Goal: Task Accomplishment & Management: Use online tool/utility

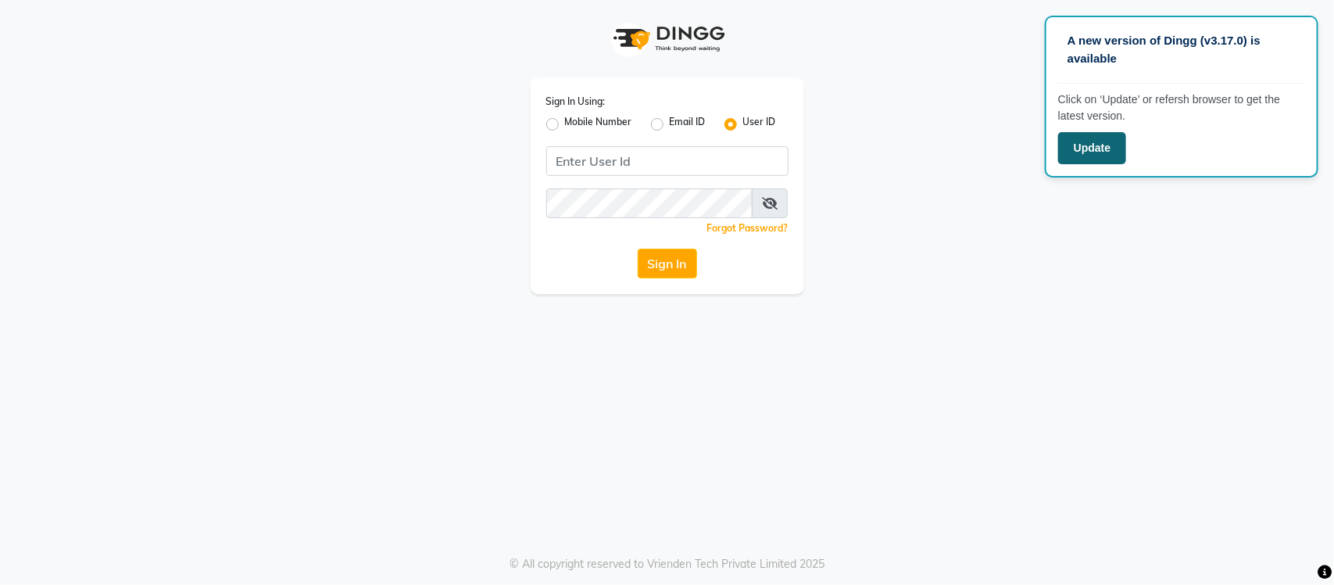
click at [1106, 149] on button "Update" at bounding box center [1092, 148] width 68 height 32
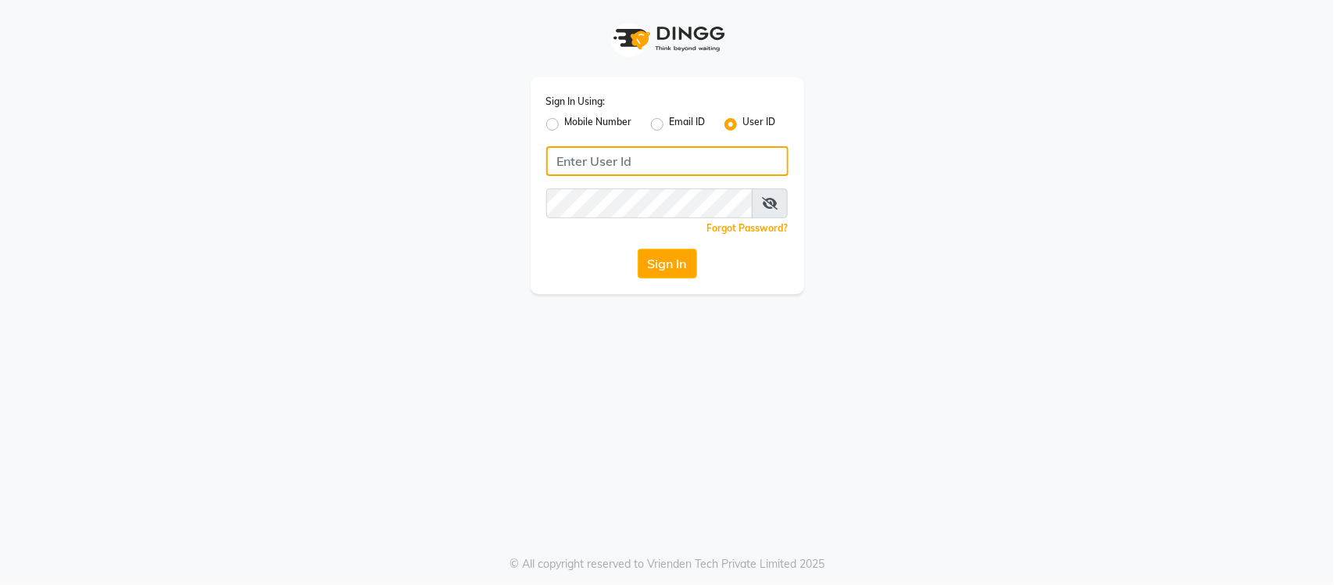
click at [588, 149] on input "Username" at bounding box center [667, 161] width 242 height 30
type input "s"
type input "SANDY"
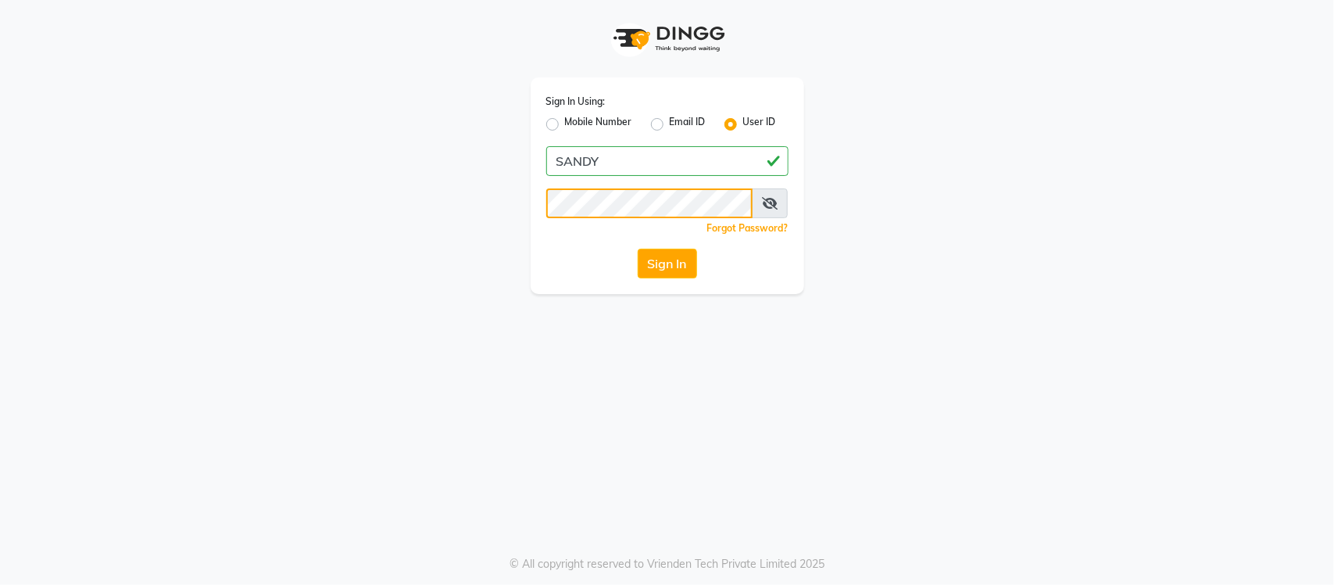
click at [638, 249] on button "Sign In" at bounding box center [667, 264] width 59 height 30
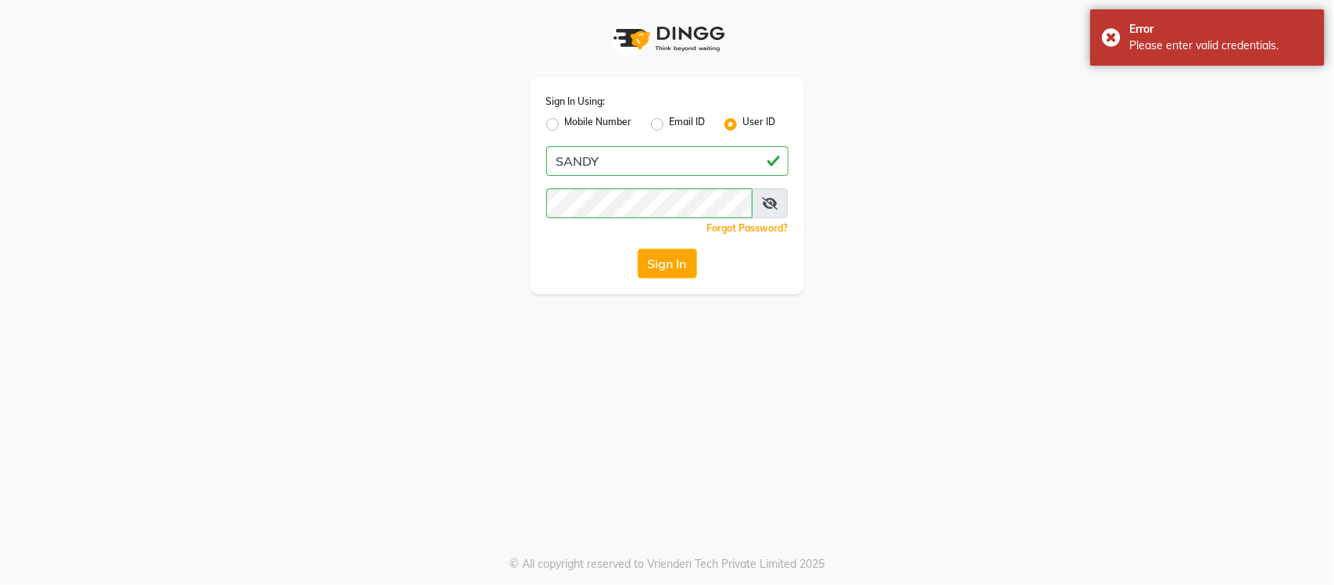
click at [775, 204] on icon at bounding box center [770, 203] width 16 height 13
click at [651, 259] on button "Sign In" at bounding box center [667, 264] width 59 height 30
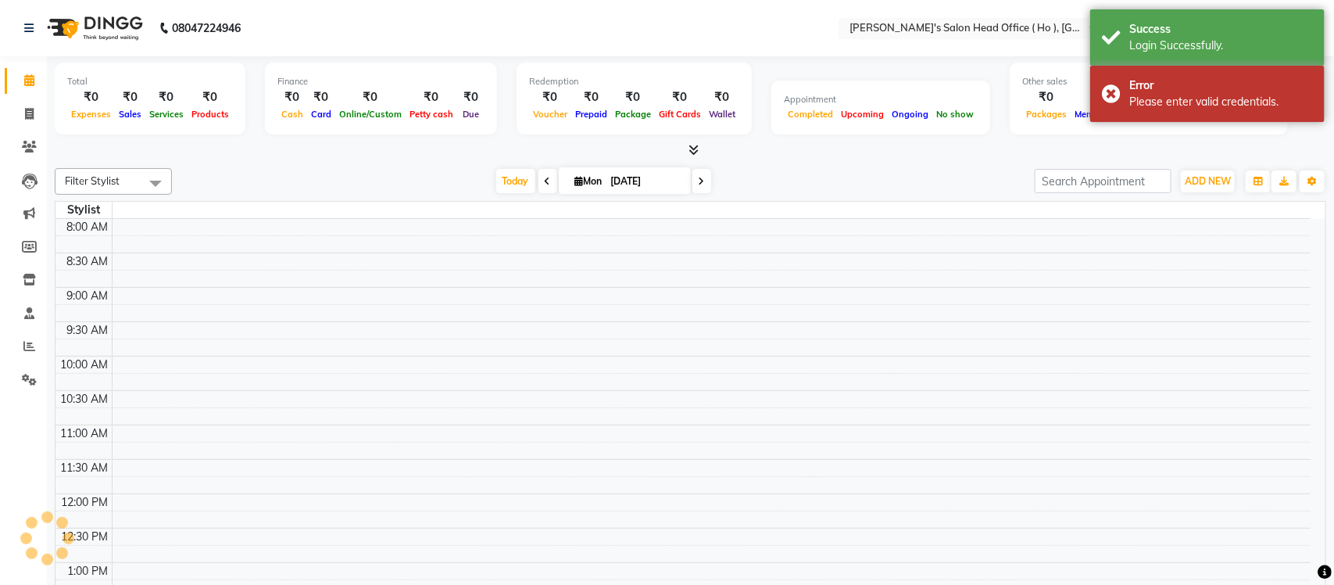
select select "en"
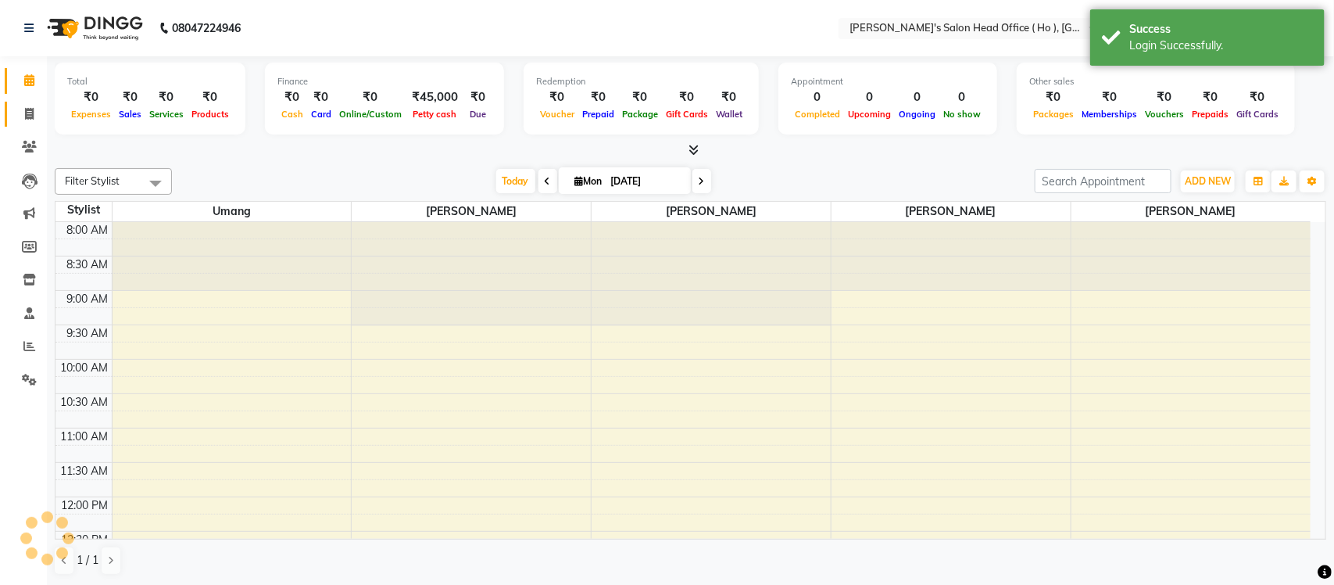
click at [34, 106] on span at bounding box center [29, 115] width 27 height 18
select select "service"
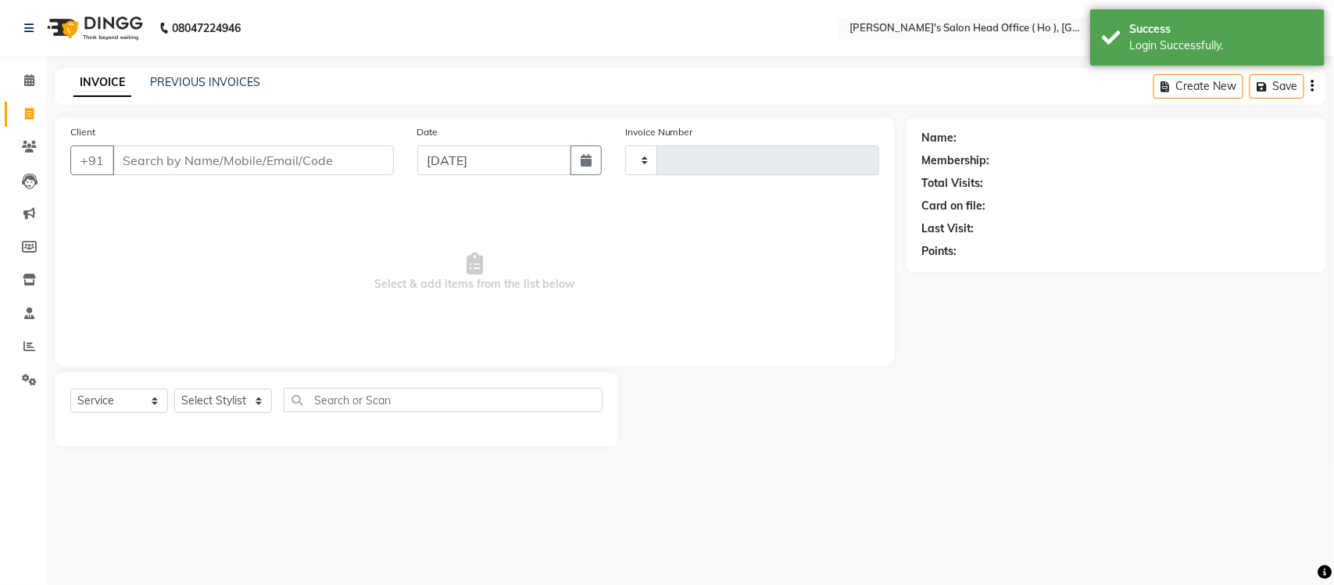
type input "0006"
select select "6981"
click at [970, 26] on input "text" at bounding box center [959, 30] width 227 height 16
click at [229, 79] on link "PREVIOUS INVOICES" at bounding box center [205, 82] width 110 height 14
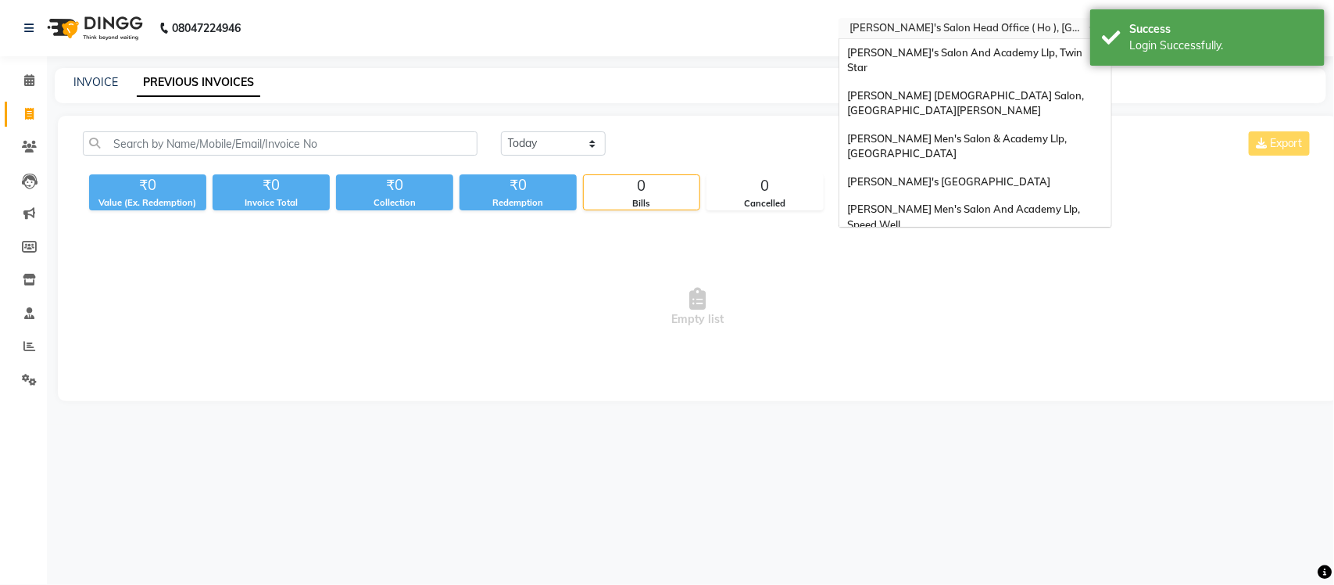
click at [1011, 27] on input "text" at bounding box center [959, 30] width 227 height 16
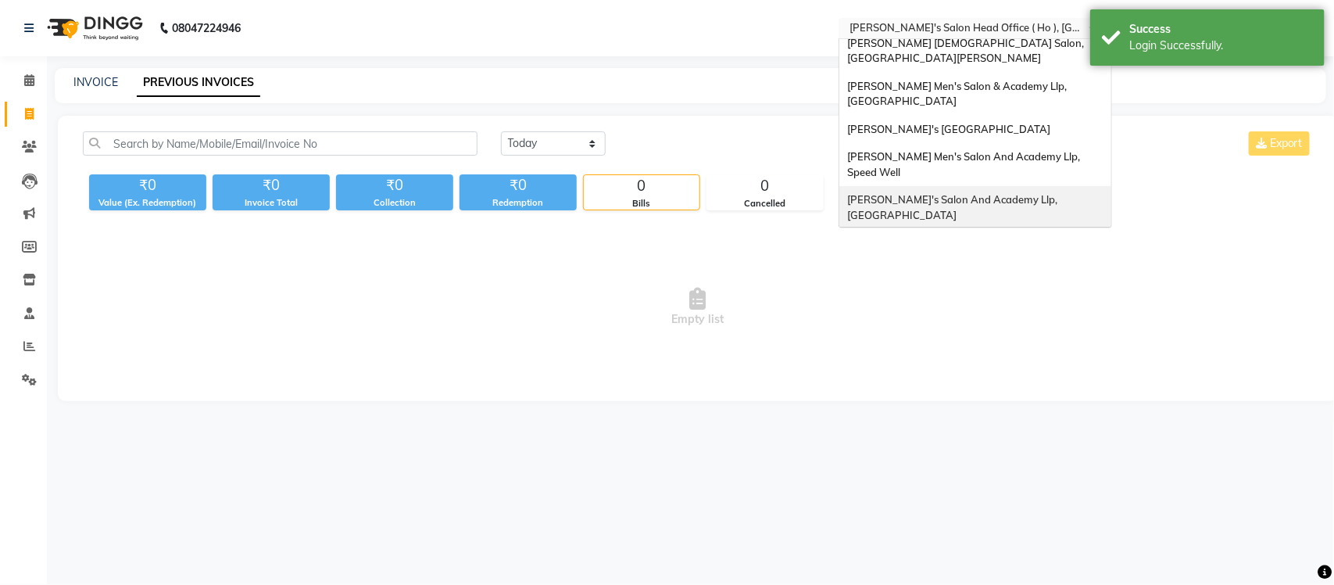
click at [995, 193] on span "[PERSON_NAME]'s Salon And Academy Llp, [GEOGRAPHIC_DATA]" at bounding box center [953, 207] width 213 height 28
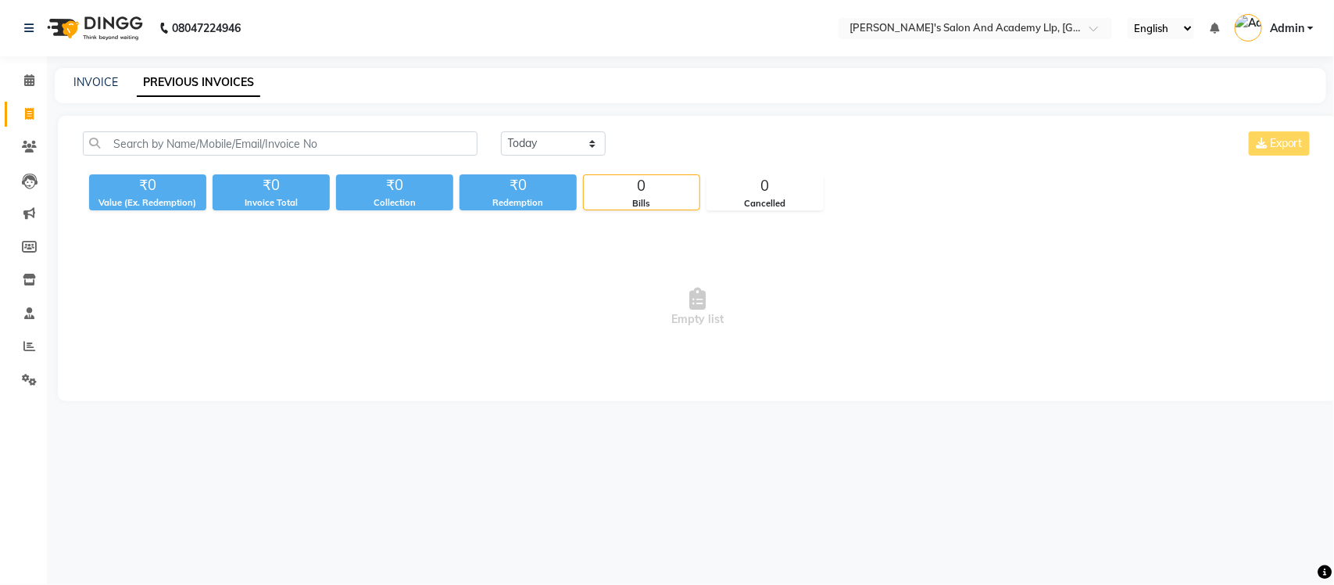
select select "en"
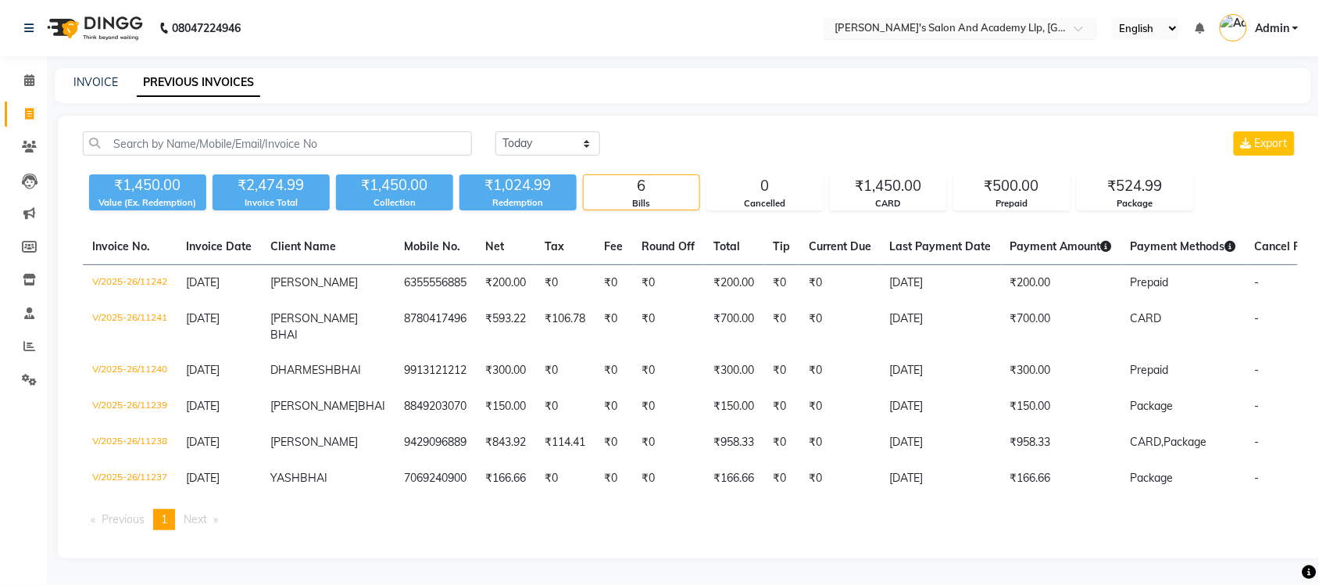
click at [979, 29] on input "text" at bounding box center [945, 30] width 227 height 16
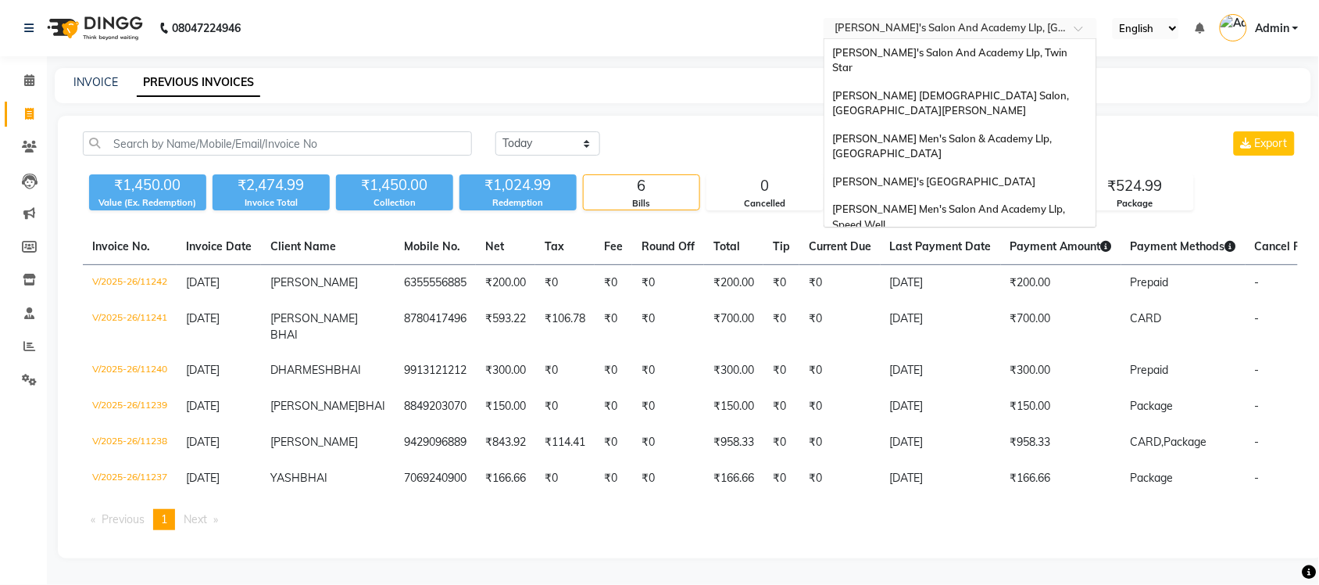
scroll to position [52, 0]
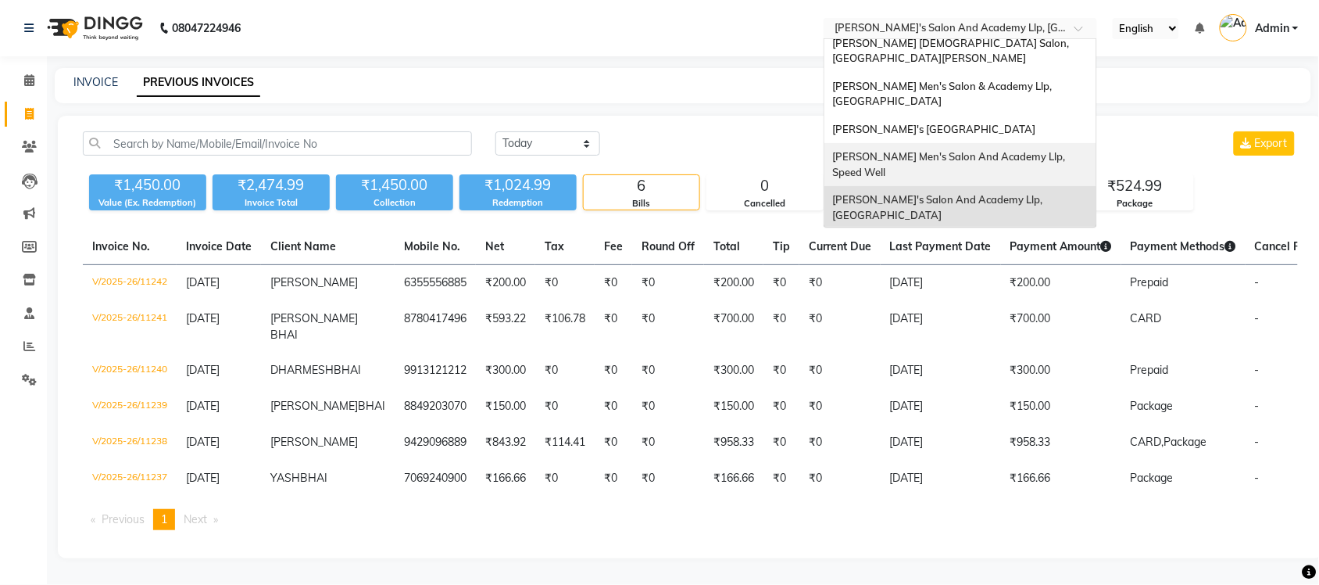
click at [993, 150] on span "[PERSON_NAME] Men's Salon And Academy Llp, Speed Well" at bounding box center [949, 164] width 235 height 28
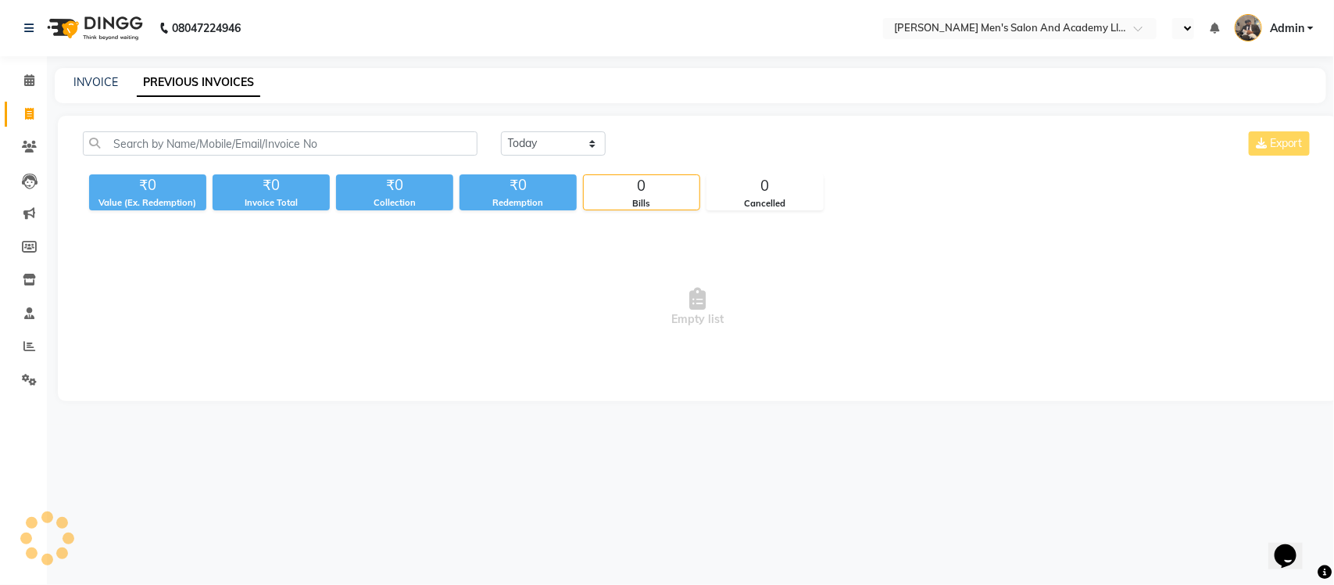
select select "en"
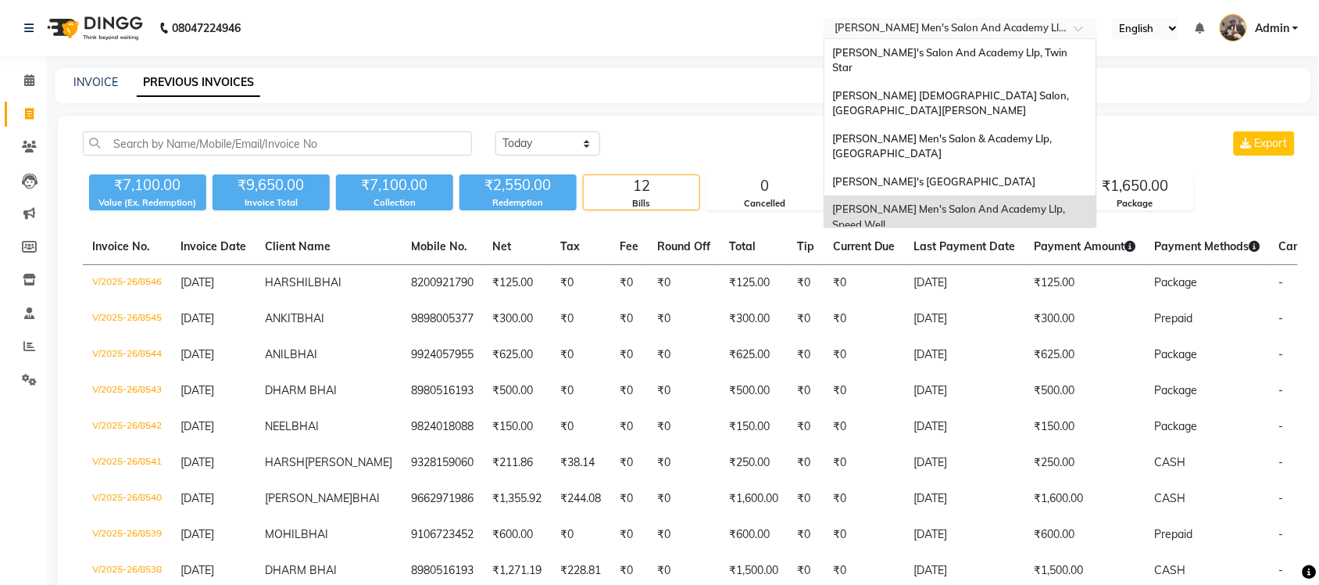
click at [1011, 27] on input "text" at bounding box center [945, 30] width 227 height 16
click at [782, 90] on div "INVOICE PREVIOUS INVOICES" at bounding box center [674, 82] width 1238 height 16
click at [974, 29] on input "text" at bounding box center [945, 30] width 227 height 16
click at [997, 175] on span "[PERSON_NAME]'s [GEOGRAPHIC_DATA]" at bounding box center [933, 181] width 203 height 13
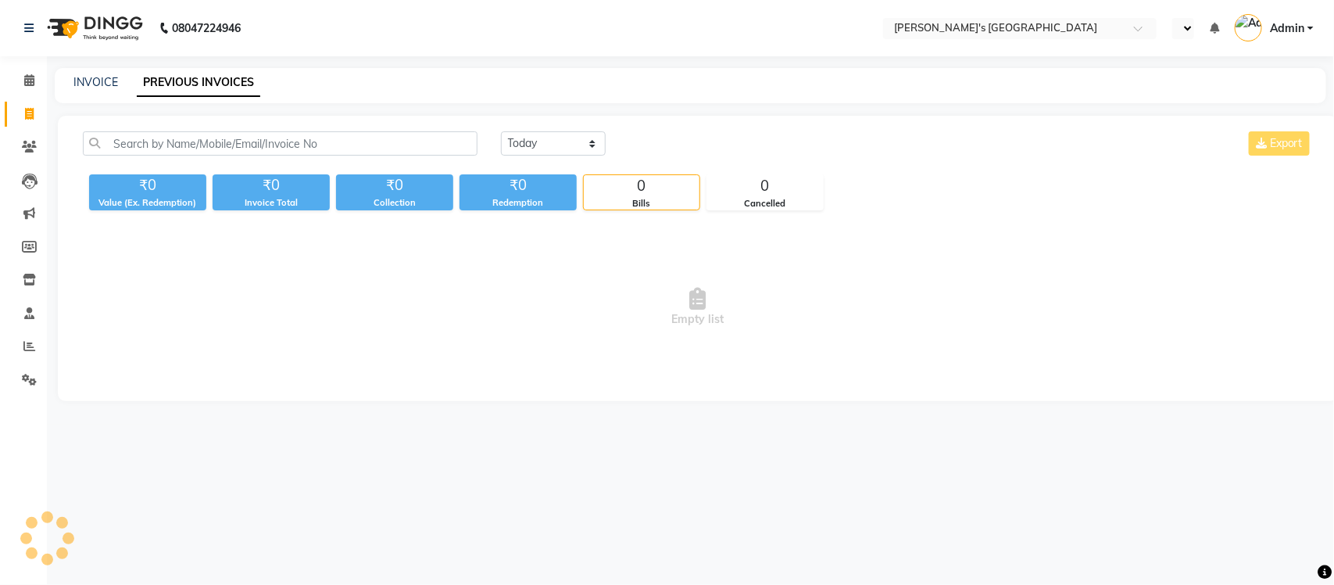
select select "en"
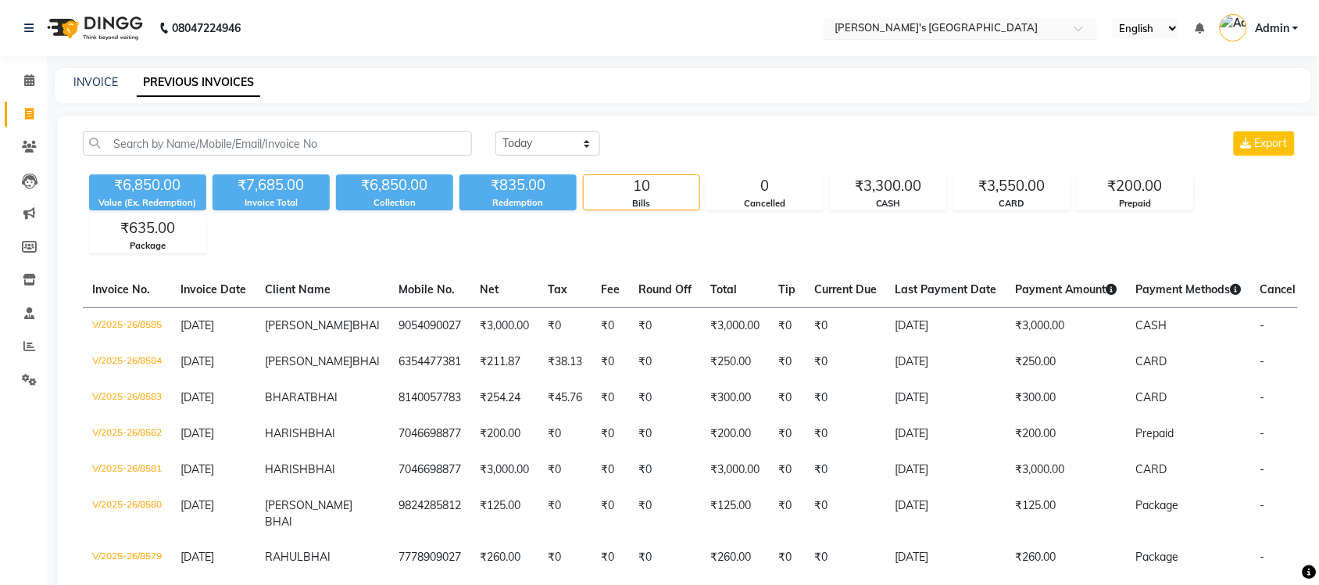
click at [993, 26] on input "text" at bounding box center [945, 30] width 227 height 16
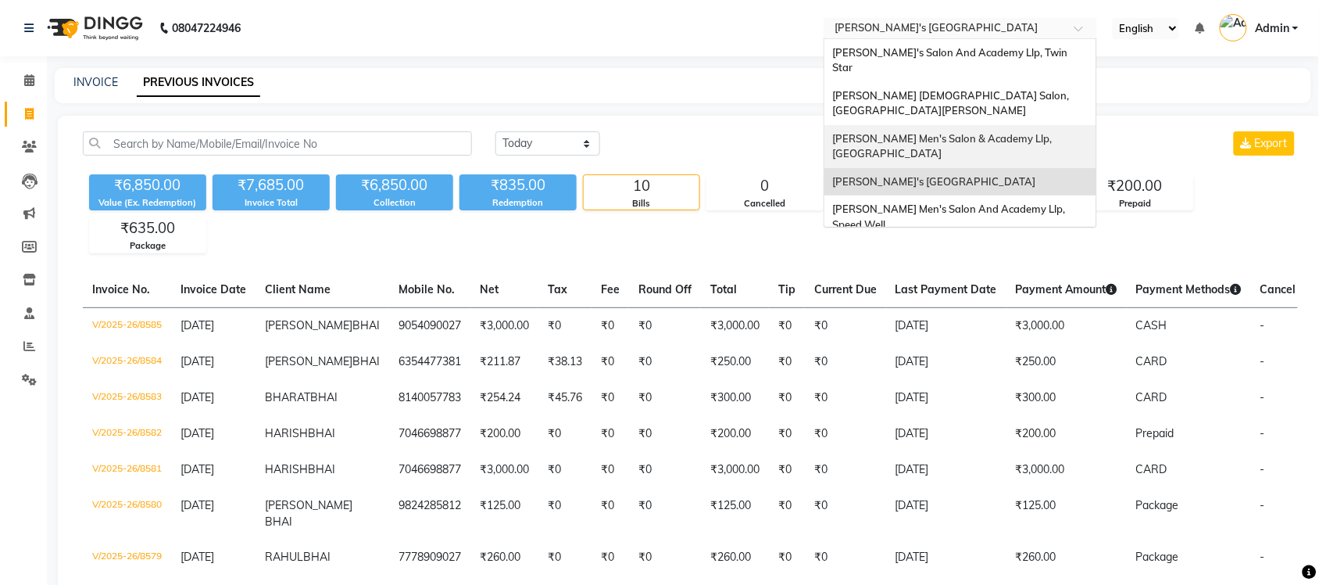
click at [990, 132] on span "[PERSON_NAME] Men's Salon & Academy Llp, [GEOGRAPHIC_DATA]" at bounding box center [943, 146] width 222 height 28
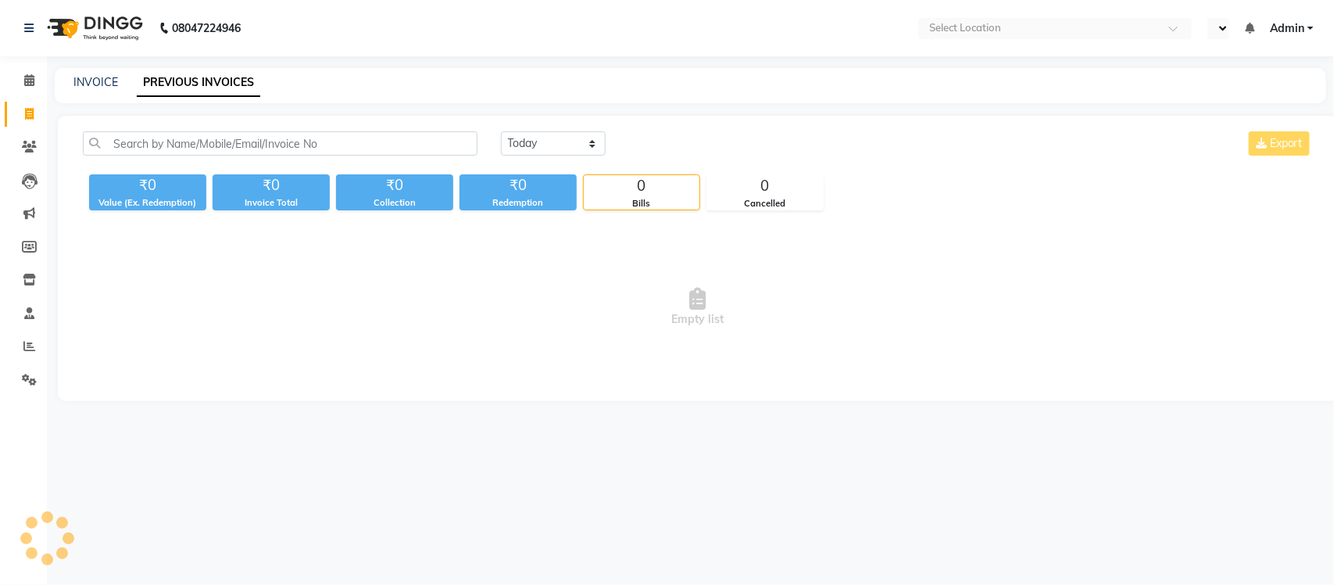
select select "en"
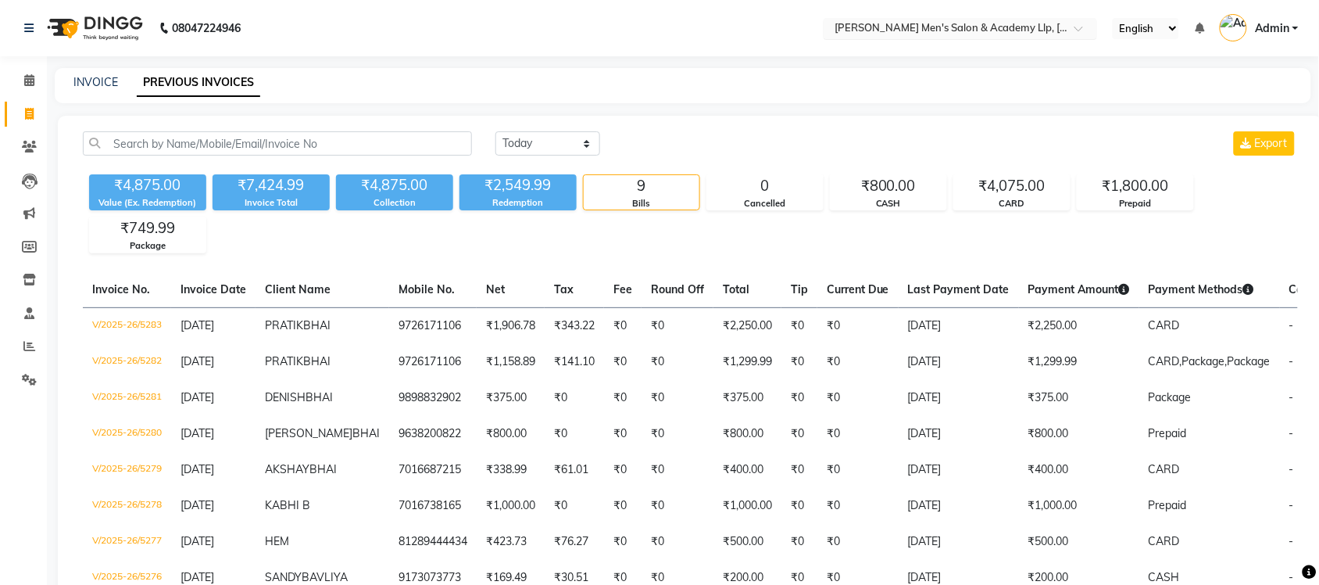
click at [1018, 24] on input "text" at bounding box center [945, 30] width 227 height 16
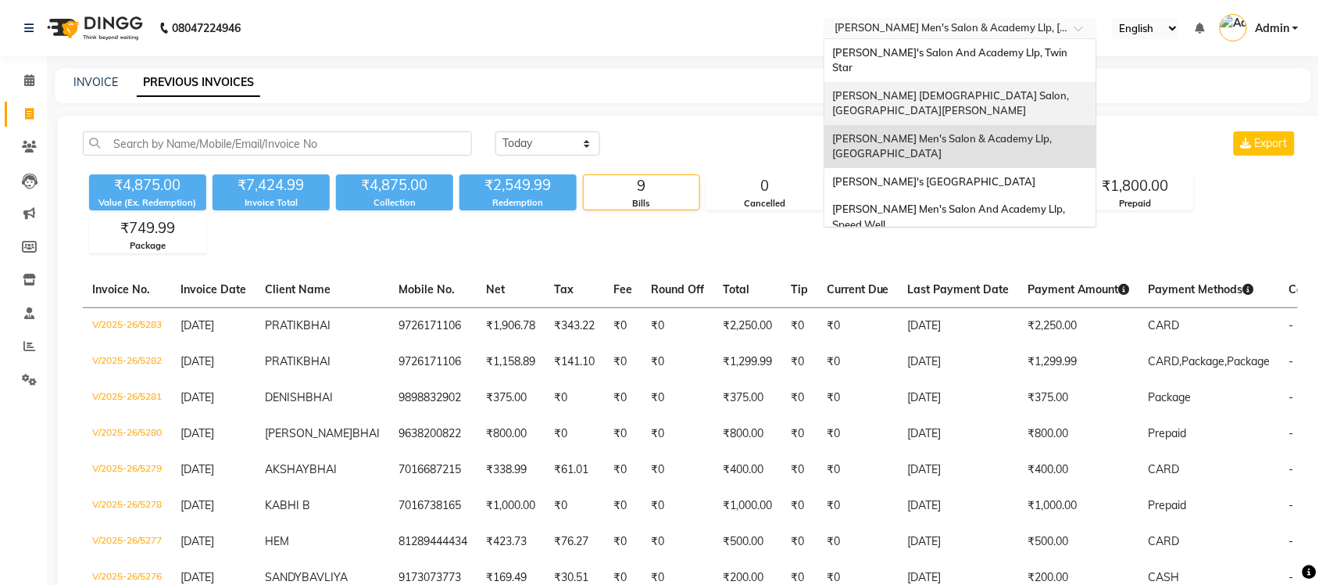
click at [1005, 82] on div "[PERSON_NAME] [DEMOGRAPHIC_DATA] Salon, [GEOGRAPHIC_DATA][PERSON_NAME]" at bounding box center [961, 103] width 272 height 43
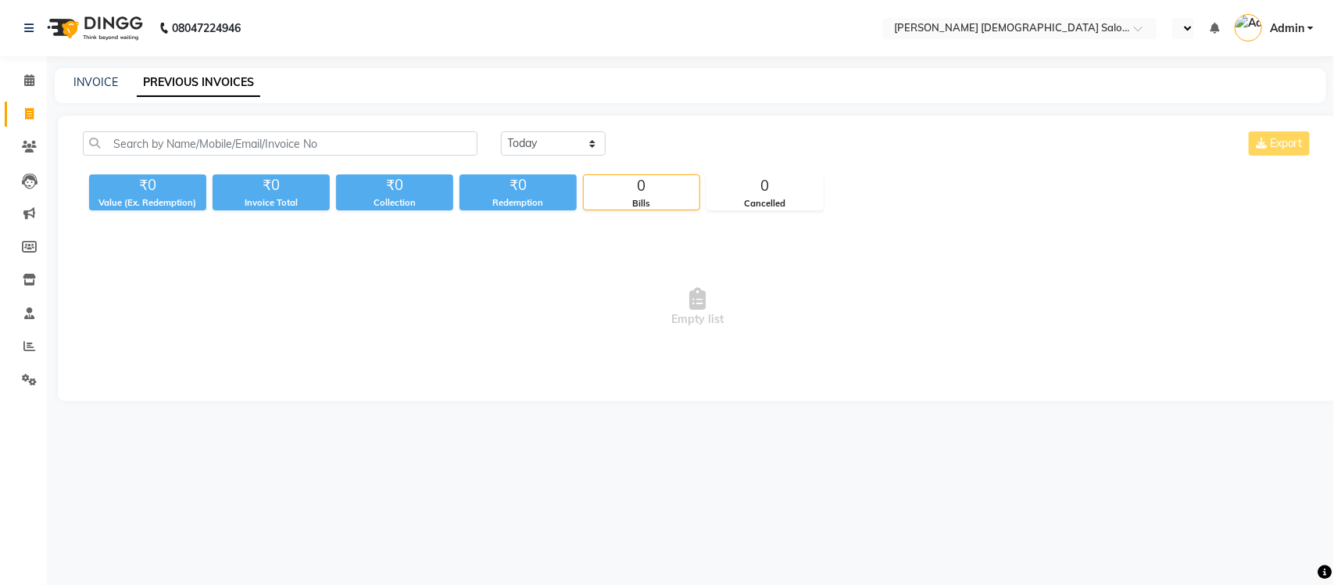
select select "en"
click at [950, 193] on div "₹0 Value (Ex. Redemption) ₹0 Invoice Total ₹0 Collection ₹0 Redemption 0 Bills …" at bounding box center [698, 189] width 1230 height 42
click at [987, 32] on input "text" at bounding box center [959, 30] width 227 height 16
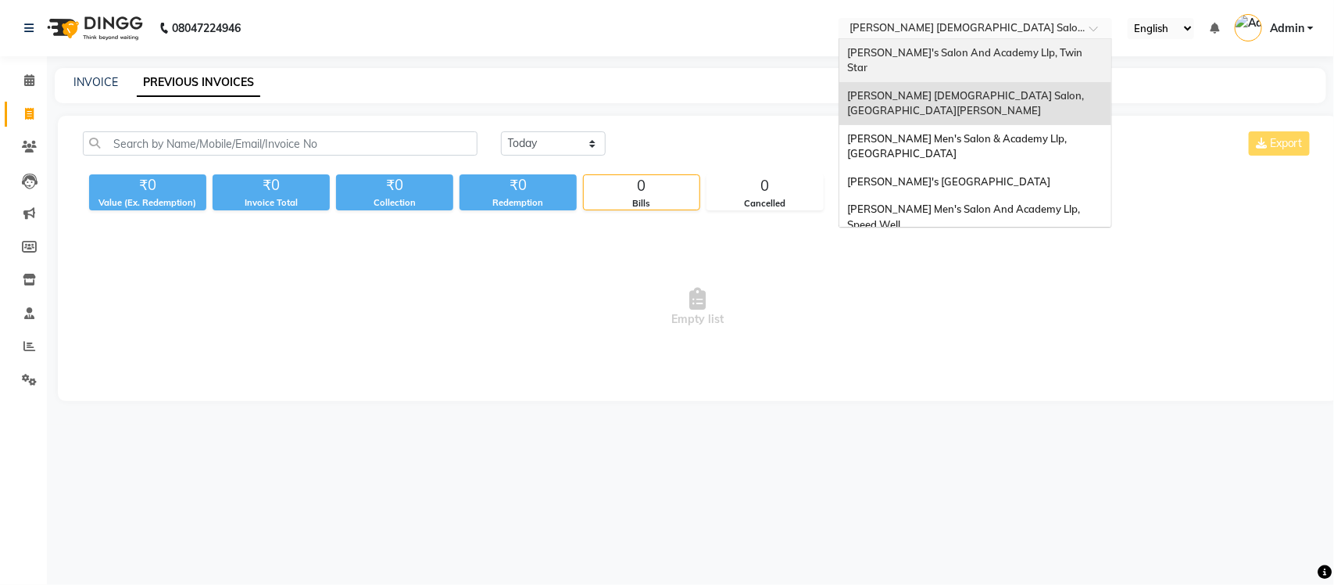
click at [989, 52] on span "[PERSON_NAME]'s Salon And Academy Llp, Twin Star" at bounding box center [966, 60] width 238 height 28
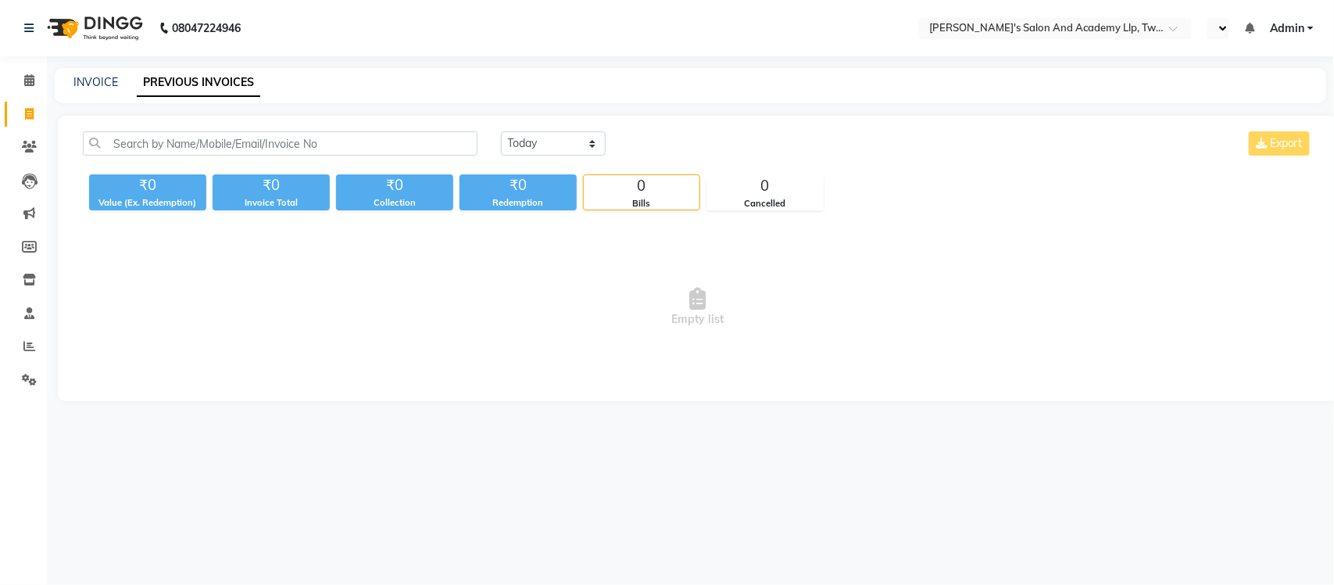
select select "en"
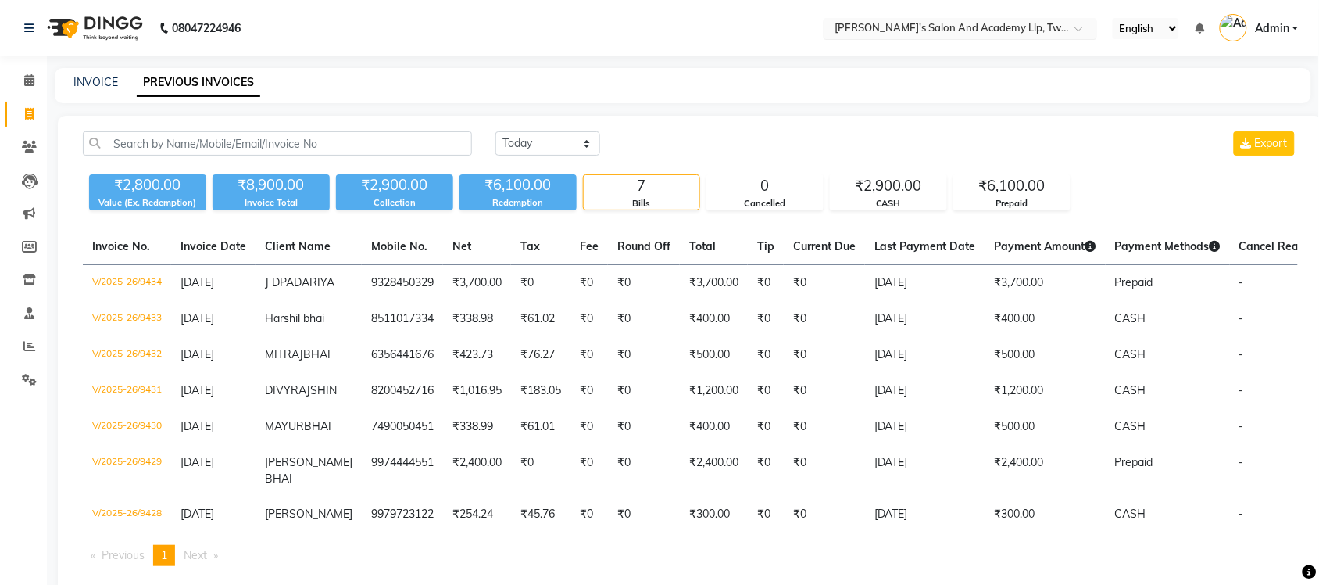
click at [1020, 22] on input "text" at bounding box center [945, 30] width 227 height 16
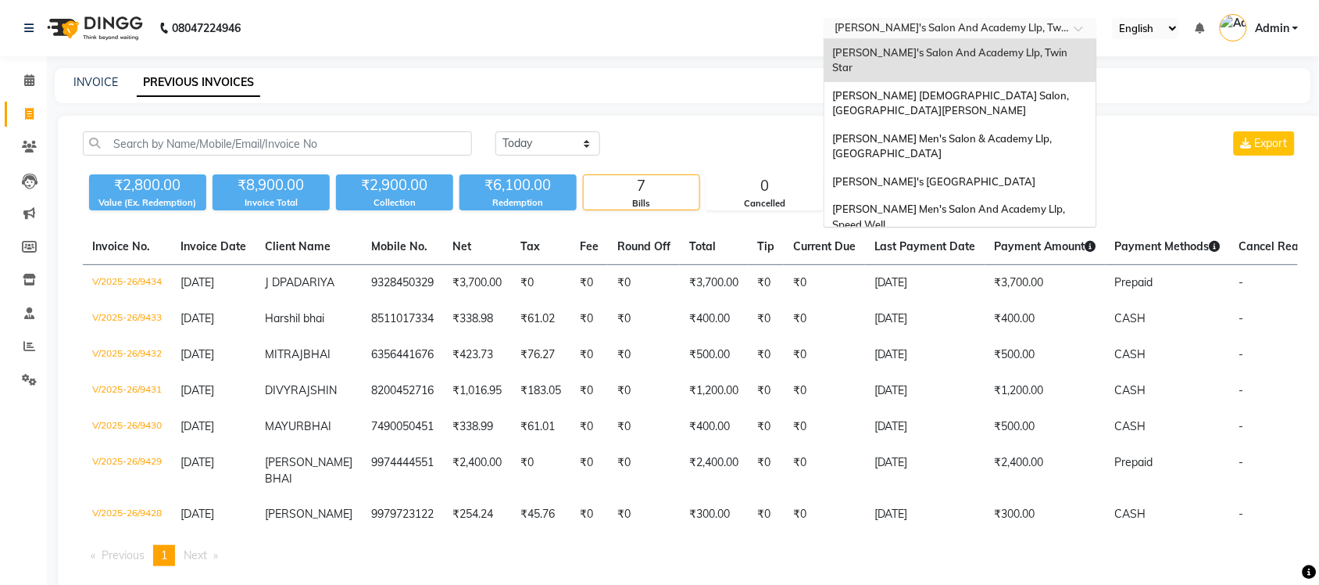
click at [1028, 245] on span "[PERSON_NAME]'s Salon And Academy Llp, [GEOGRAPHIC_DATA]" at bounding box center [938, 259] width 213 height 28
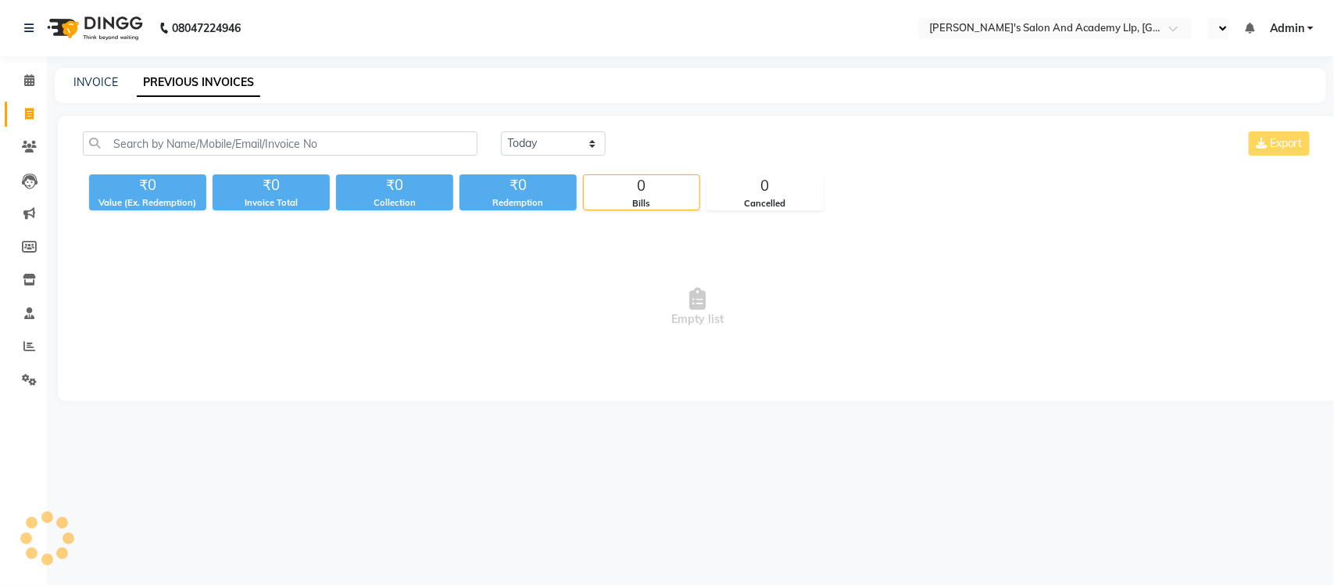
select select "en"
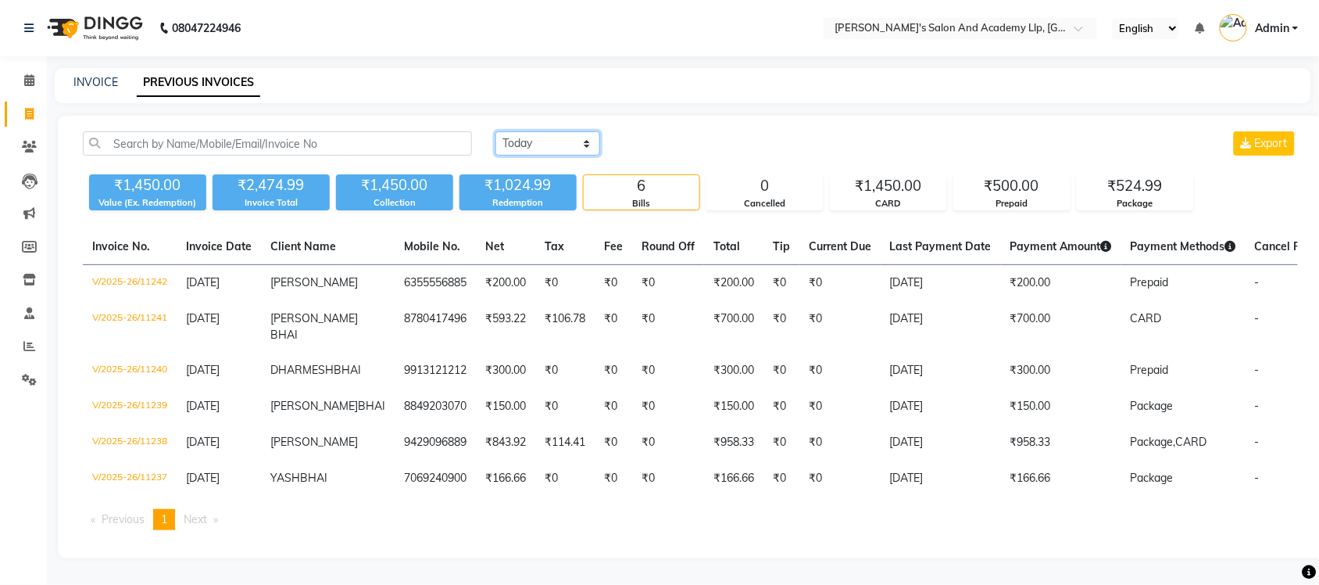
click at [574, 146] on select "[DATE] [DATE] Custom Range" at bounding box center [548, 143] width 105 height 24
select select "range"
click at [496, 131] on select "[DATE] [DATE] Custom Range" at bounding box center [548, 143] width 105 height 24
click at [646, 152] on input "[DATE]" at bounding box center [675, 144] width 109 height 22
select select "9"
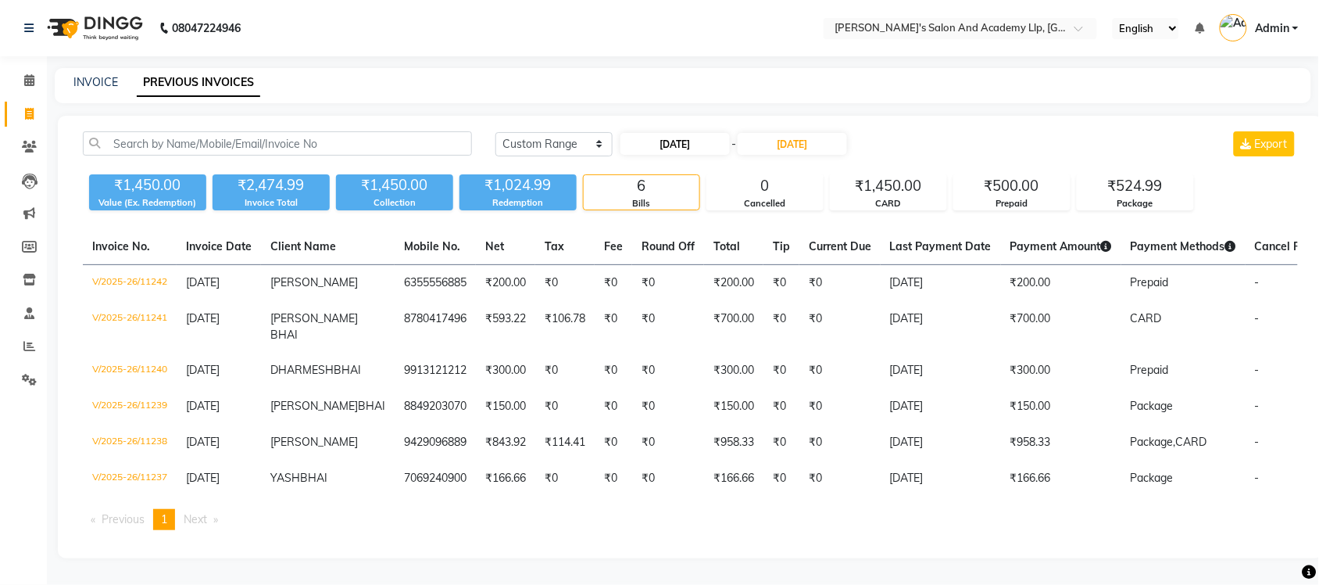
select select "2025"
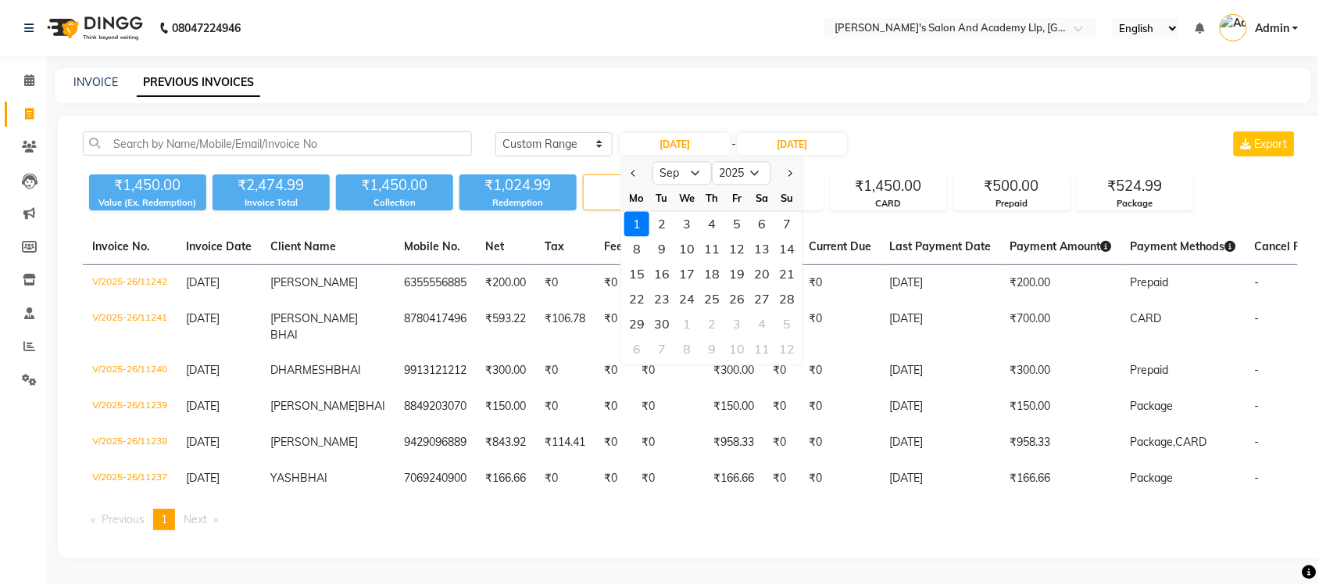
click at [642, 224] on div "1" at bounding box center [637, 224] width 25 height 25
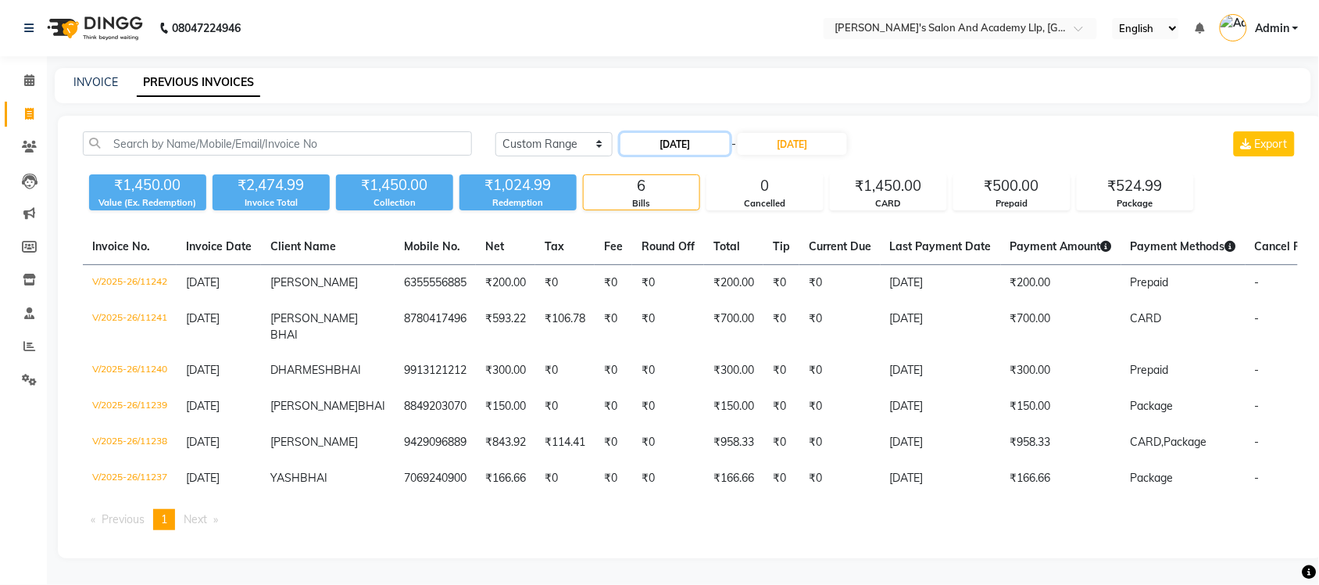
click at [716, 150] on input "[DATE]" at bounding box center [675, 144] width 109 height 22
select select "9"
select select "2025"
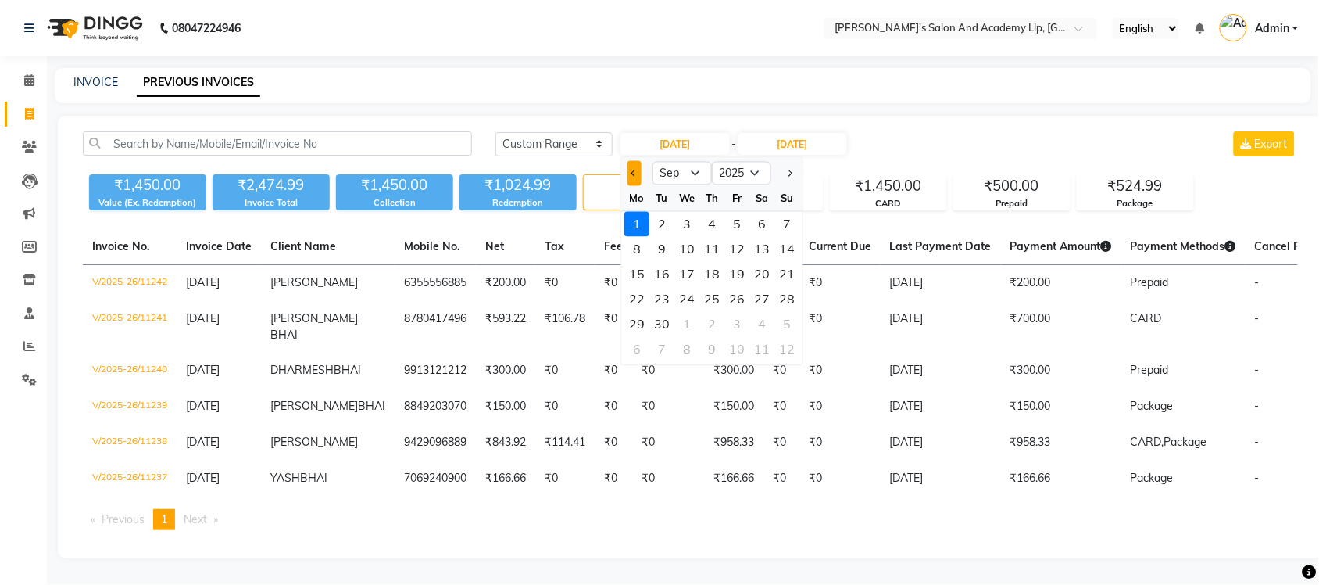
click at [639, 170] on button "Previous month" at bounding box center [634, 173] width 13 height 25
select select "8"
click at [744, 220] on div "1" at bounding box center [737, 224] width 25 height 25
type input "[DATE]"
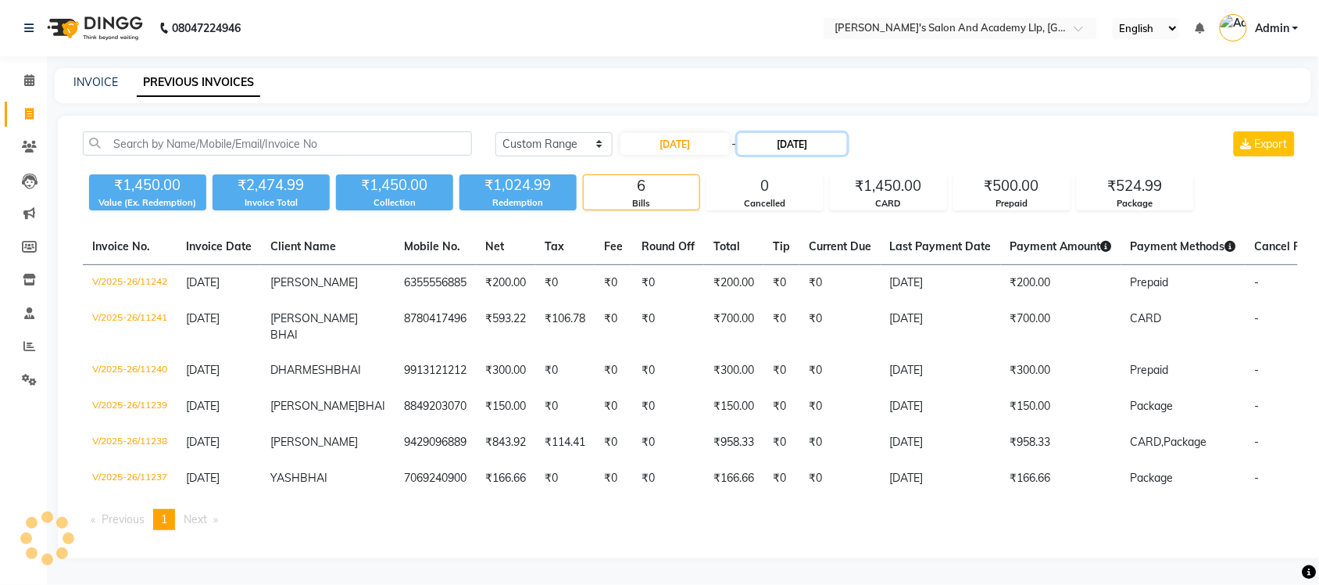
click at [778, 145] on input "[DATE]" at bounding box center [792, 144] width 109 height 22
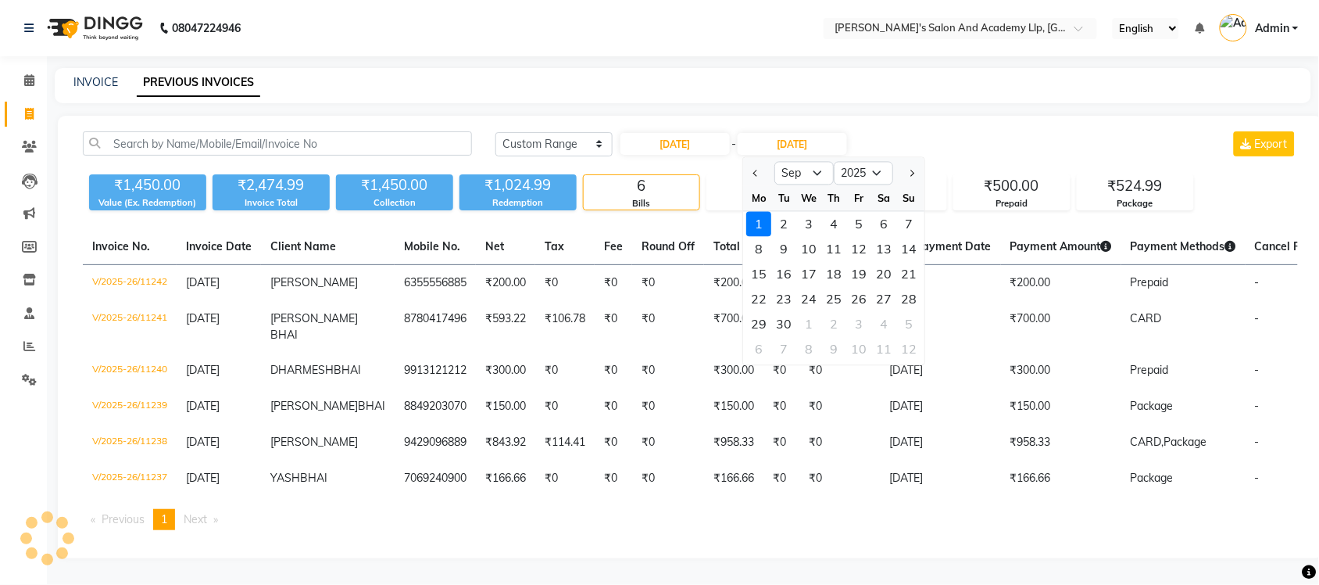
click at [749, 173] on div at bounding box center [759, 173] width 31 height 25
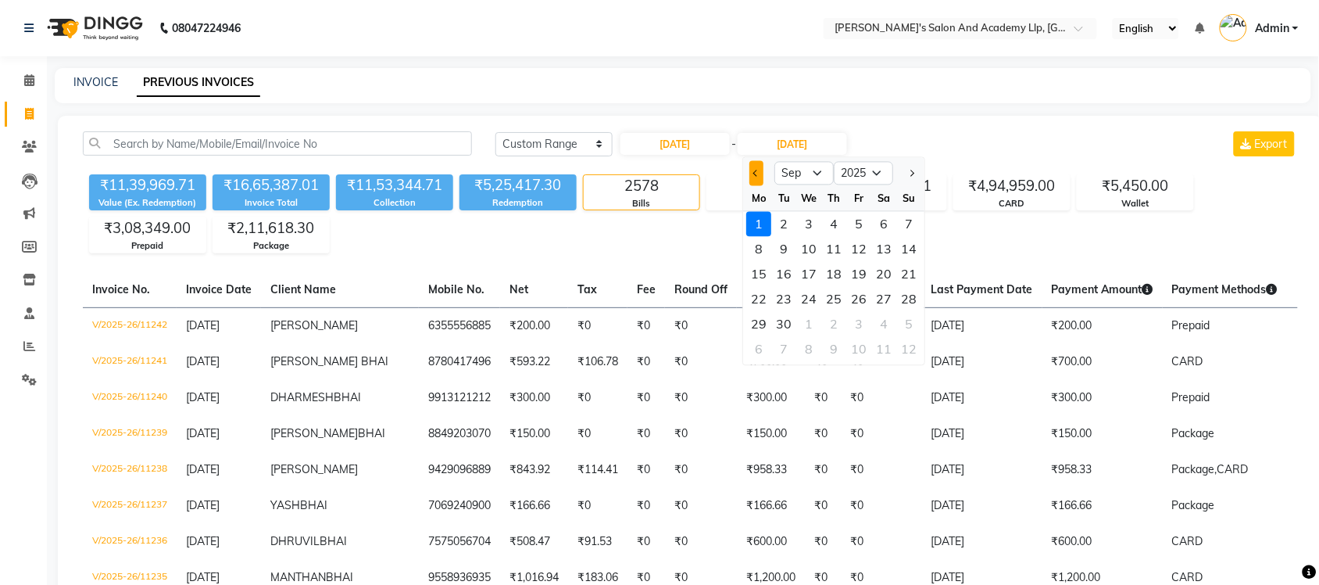
click at [751, 164] on button "Previous month" at bounding box center [756, 173] width 13 height 25
select select "8"
click at [911, 319] on div "31" at bounding box center [909, 324] width 25 height 25
type input "[DATE]"
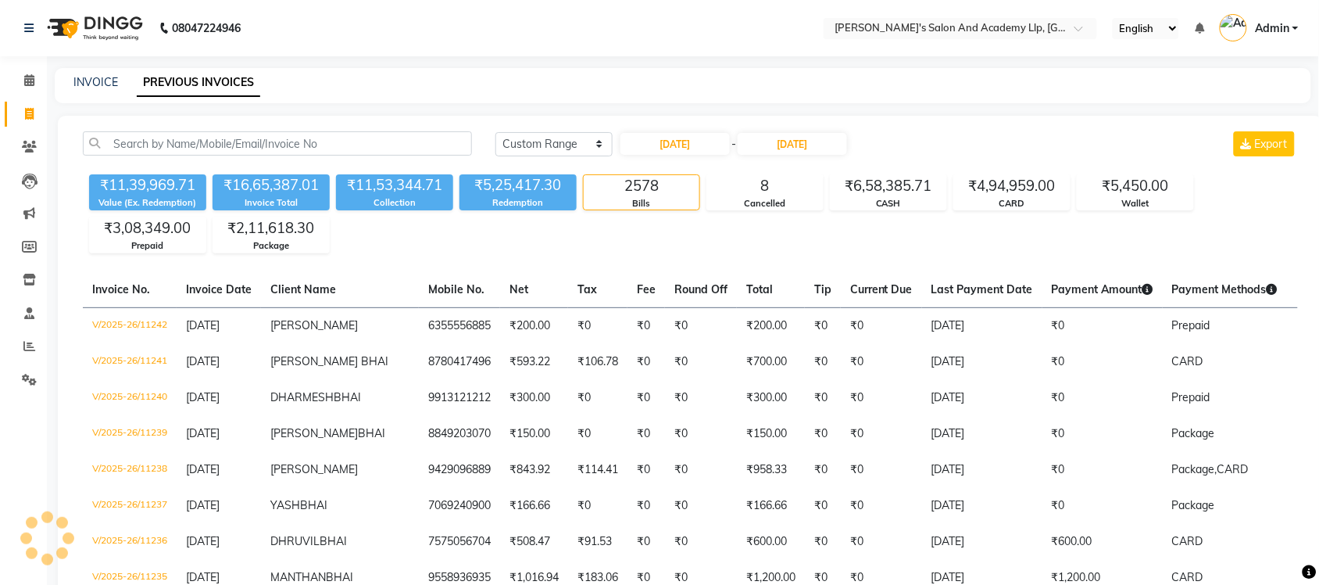
click at [725, 52] on nav "08047224946 Select Location × Sandy Men's Salon And Academy Llp, University Roa…" at bounding box center [659, 28] width 1319 height 56
click at [712, 43] on nav "08047224946 Select Location × Sandy Men's Salon And Academy Llp, University Roa…" at bounding box center [659, 28] width 1319 height 56
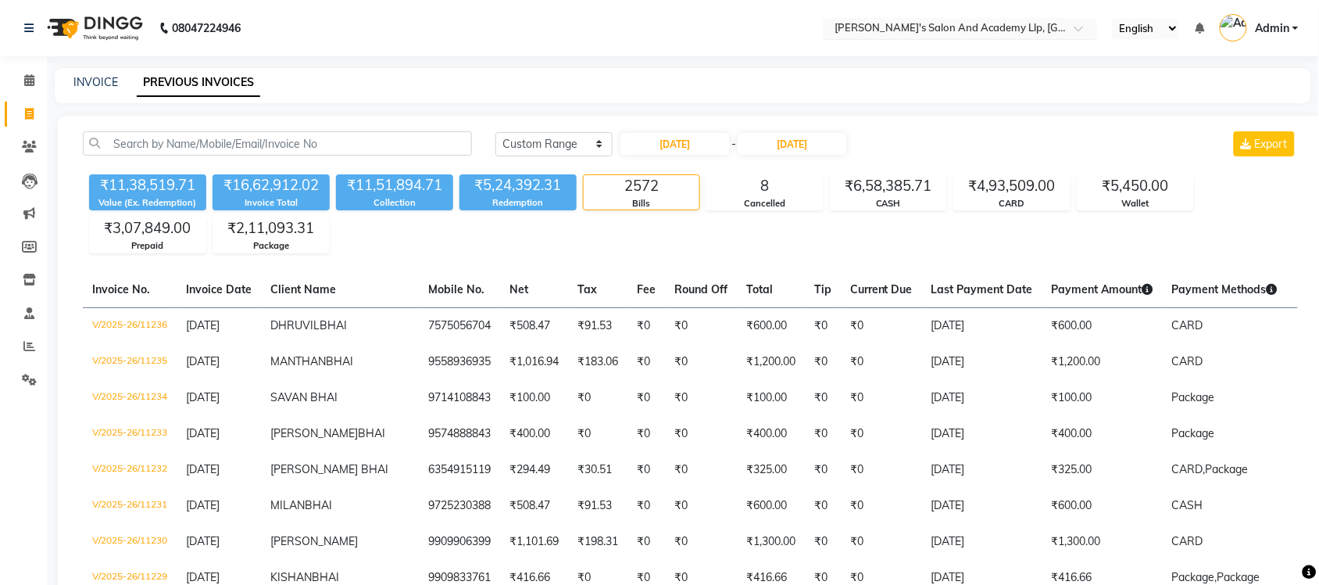
click at [869, 22] on input "text" at bounding box center [945, 30] width 227 height 16
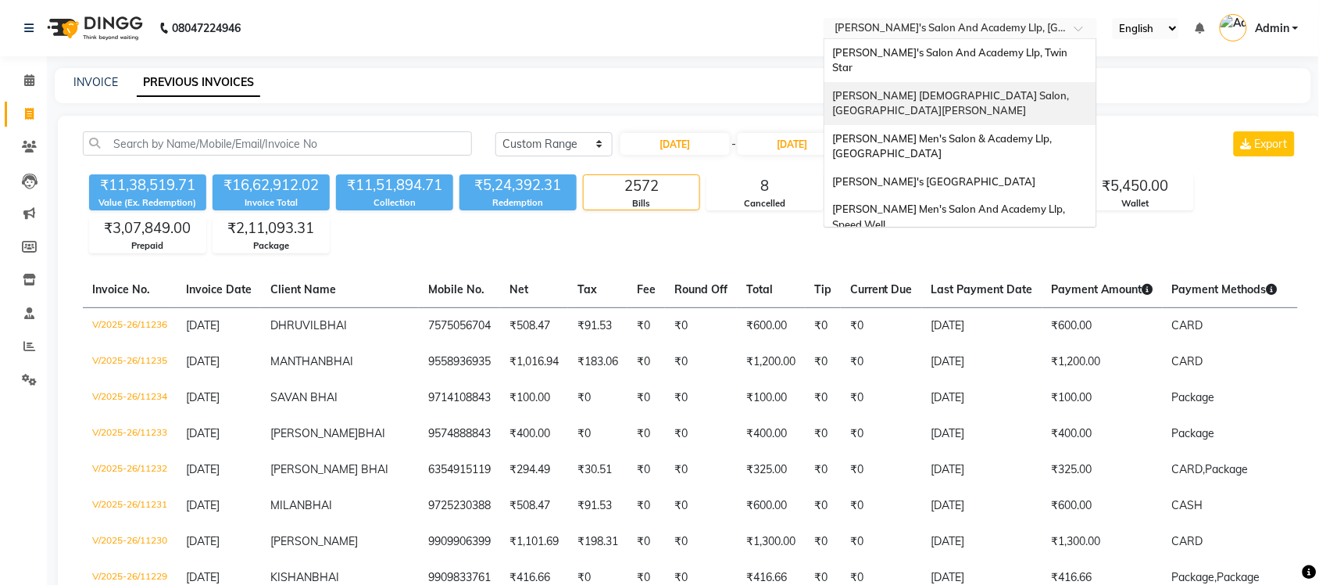
click at [947, 88] on div "[PERSON_NAME] [DEMOGRAPHIC_DATA] Salon, [GEOGRAPHIC_DATA][PERSON_NAME]" at bounding box center [961, 103] width 272 height 43
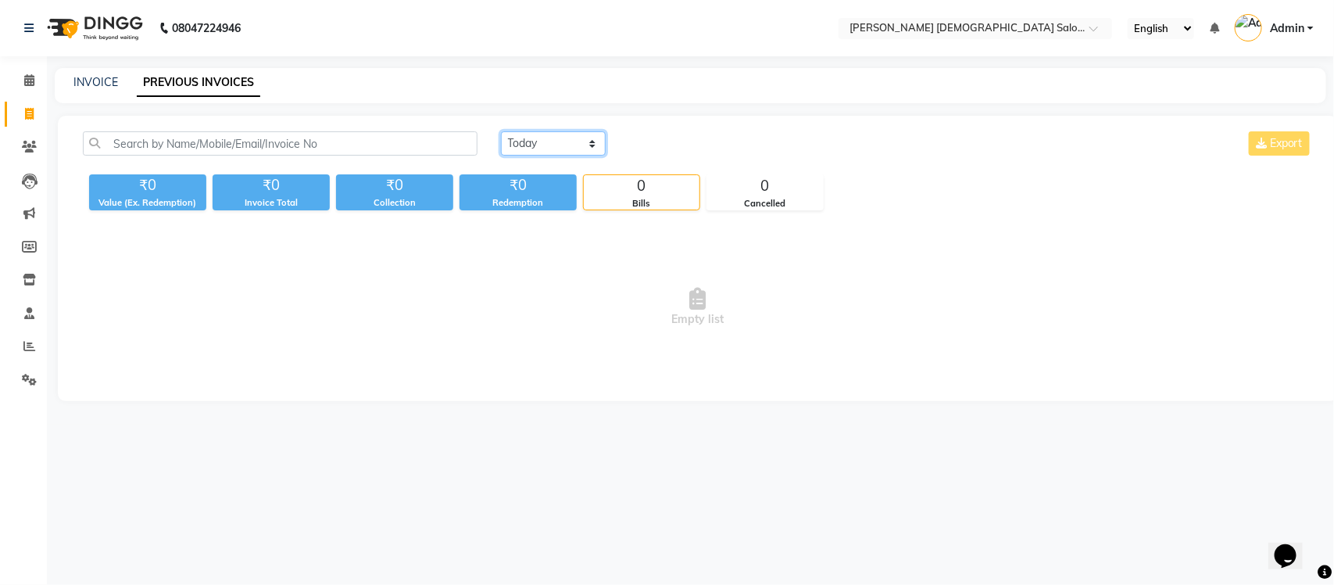
drag, startPoint x: 553, startPoint y: 143, endPoint x: 553, endPoint y: 153, distance: 10.2
click at [553, 143] on select "[DATE] [DATE] Custom Range" at bounding box center [553, 143] width 105 height 24
click at [501, 131] on select "[DATE] [DATE] Custom Range" at bounding box center [553, 143] width 105 height 24
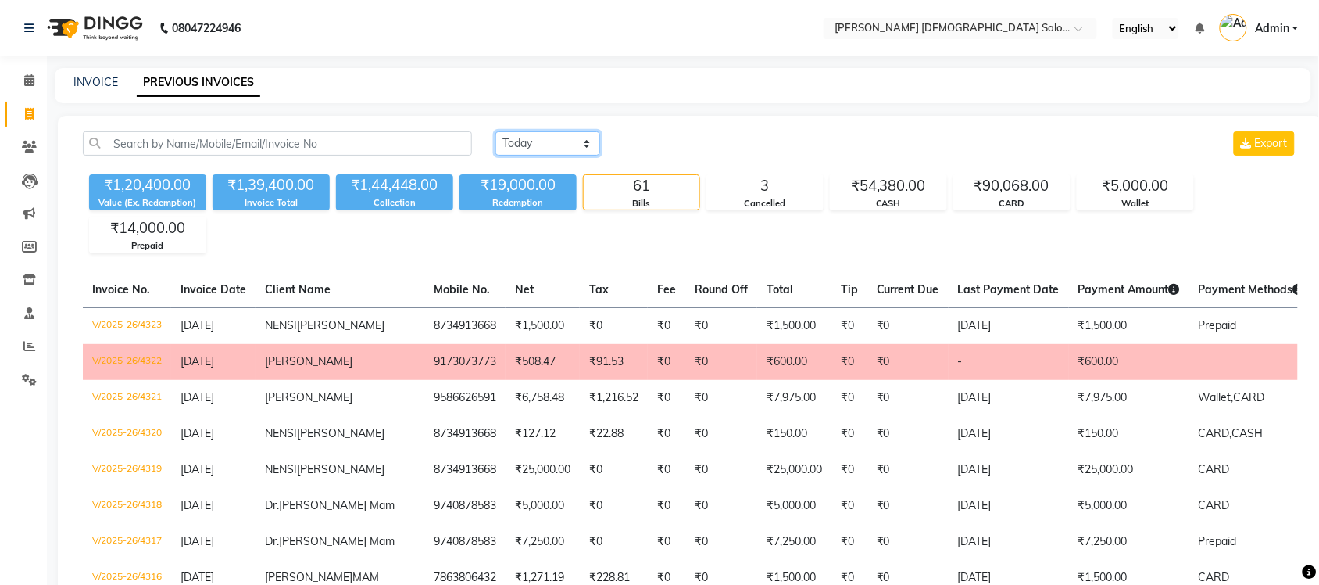
click at [586, 139] on select "[DATE] [DATE] Custom Range" at bounding box center [548, 143] width 105 height 24
select select "range"
click at [496, 131] on select "[DATE] [DATE] Custom Range" at bounding box center [548, 143] width 105 height 24
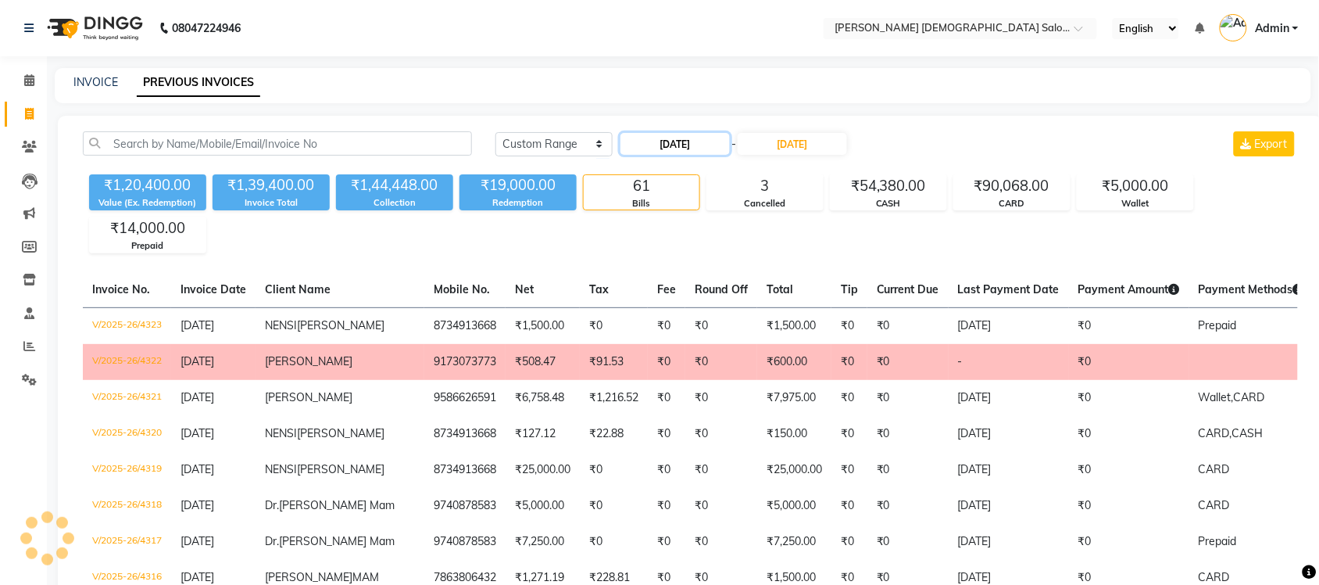
click at [675, 149] on input "[DATE]" at bounding box center [675, 144] width 109 height 22
select select "9"
select select "2025"
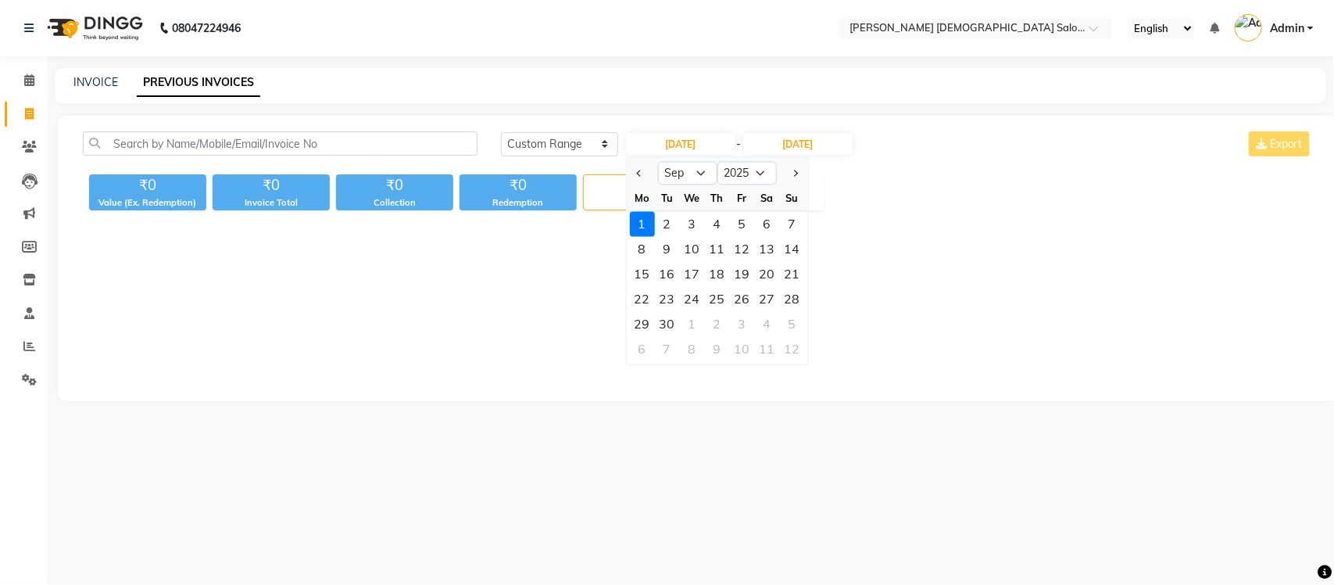
click at [692, 55] on nav "08047224946 Select Location × [PERSON_NAME] [DEMOGRAPHIC_DATA] Salon, [GEOGRAPH…" at bounding box center [667, 28] width 1334 height 56
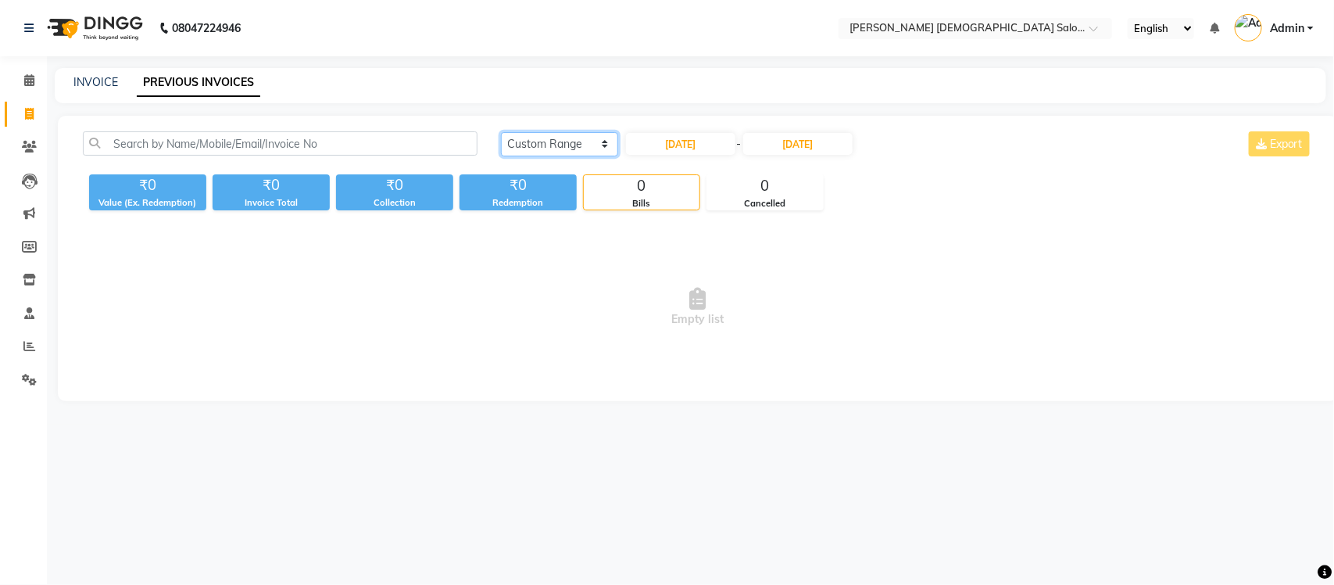
drag, startPoint x: 565, startPoint y: 146, endPoint x: 564, endPoint y: 155, distance: 8.7
click at [565, 146] on select "[DATE] [DATE] Custom Range" at bounding box center [559, 144] width 117 height 24
click at [501, 132] on select "[DATE] [DATE] Custom Range" at bounding box center [559, 144] width 117 height 24
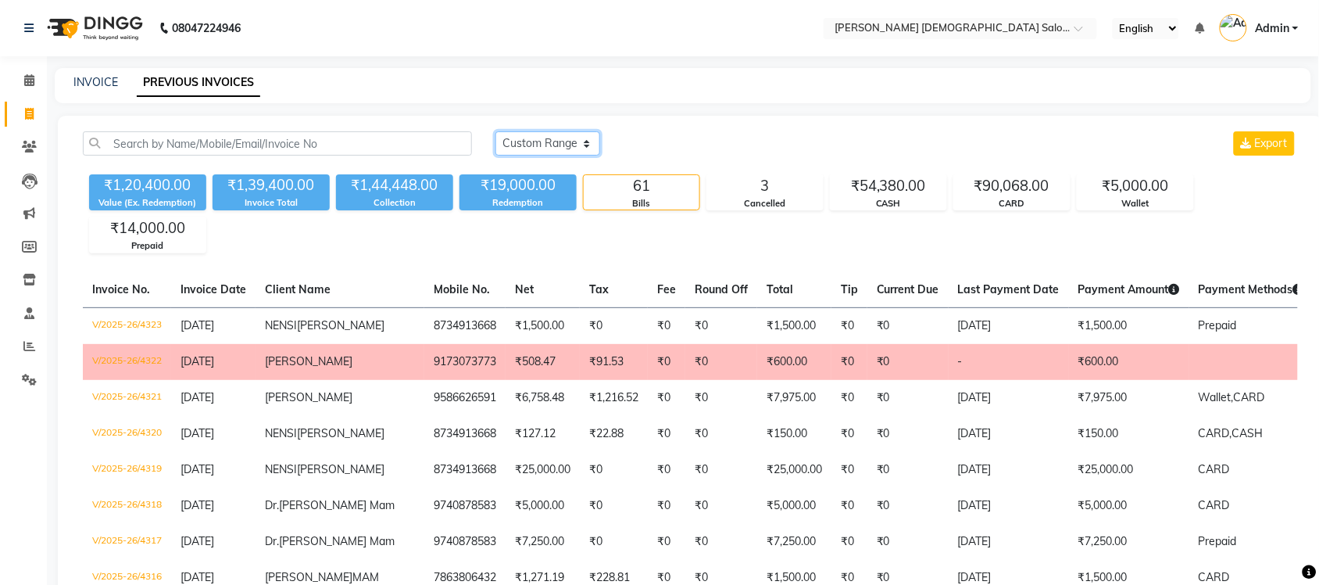
click at [587, 145] on select "[DATE] [DATE] Custom Range" at bounding box center [548, 143] width 105 height 24
select select "range"
click at [496, 131] on select "[DATE] [DATE] Custom Range" at bounding box center [548, 143] width 105 height 24
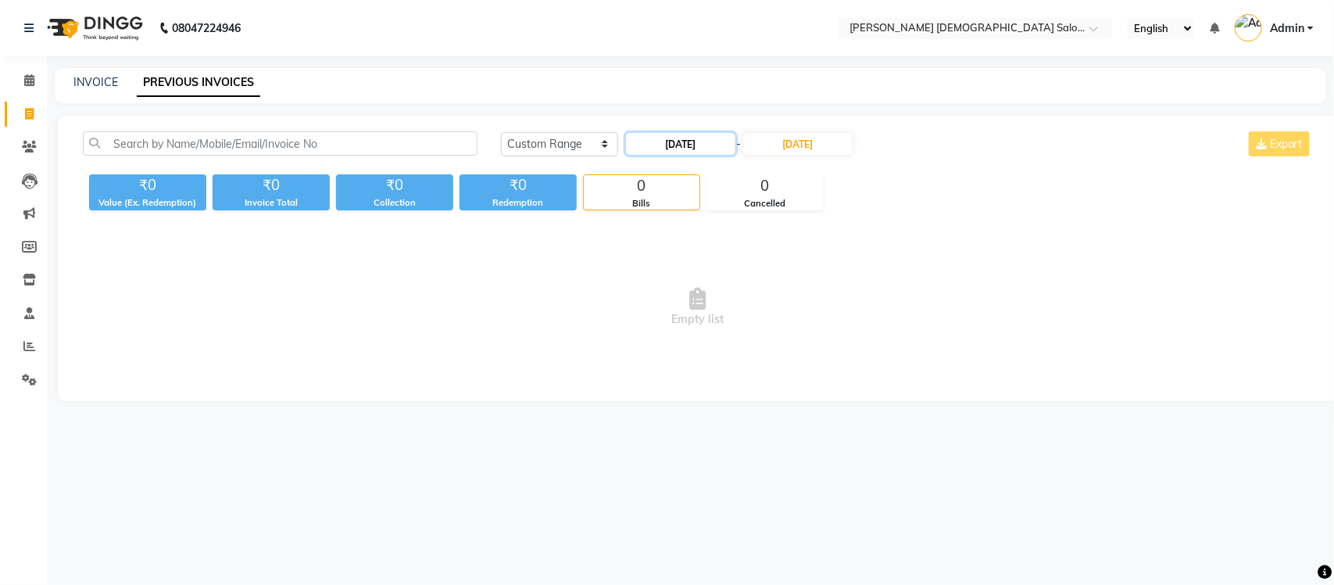
click at [724, 145] on input "[DATE]" at bounding box center [680, 144] width 109 height 22
select select "9"
select select "2025"
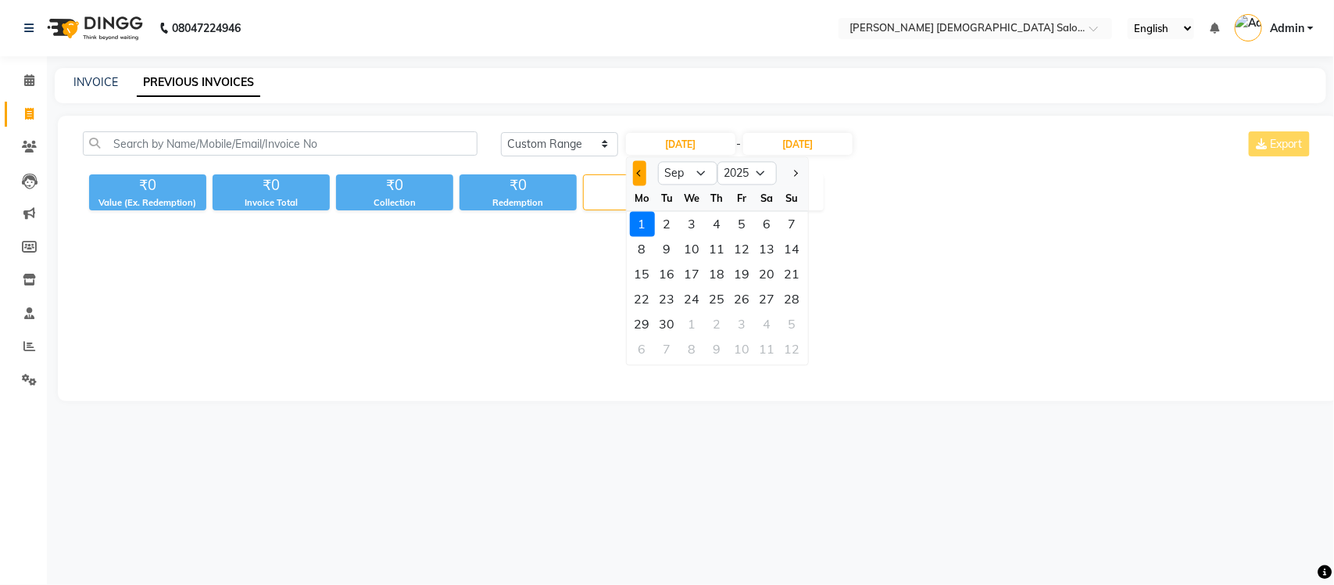
click at [635, 169] on button "Previous month" at bounding box center [639, 173] width 13 height 25
select select "8"
click at [744, 223] on div "1" at bounding box center [742, 224] width 25 height 25
type input "[DATE]"
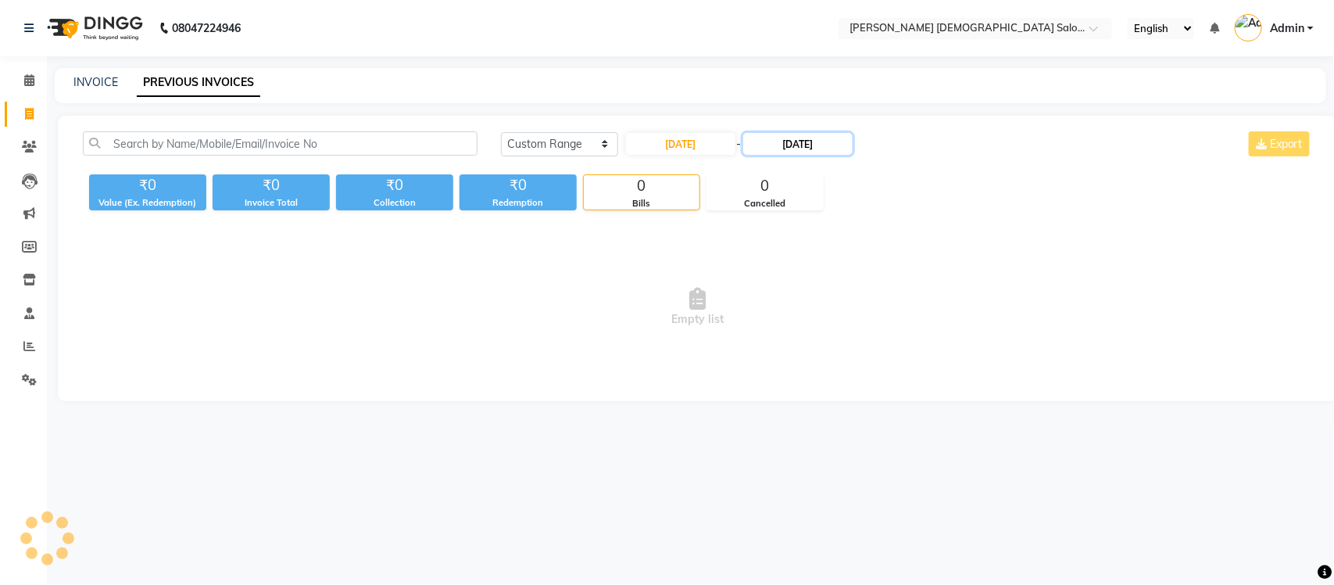
click at [815, 139] on input "[DATE]" at bounding box center [797, 144] width 109 height 22
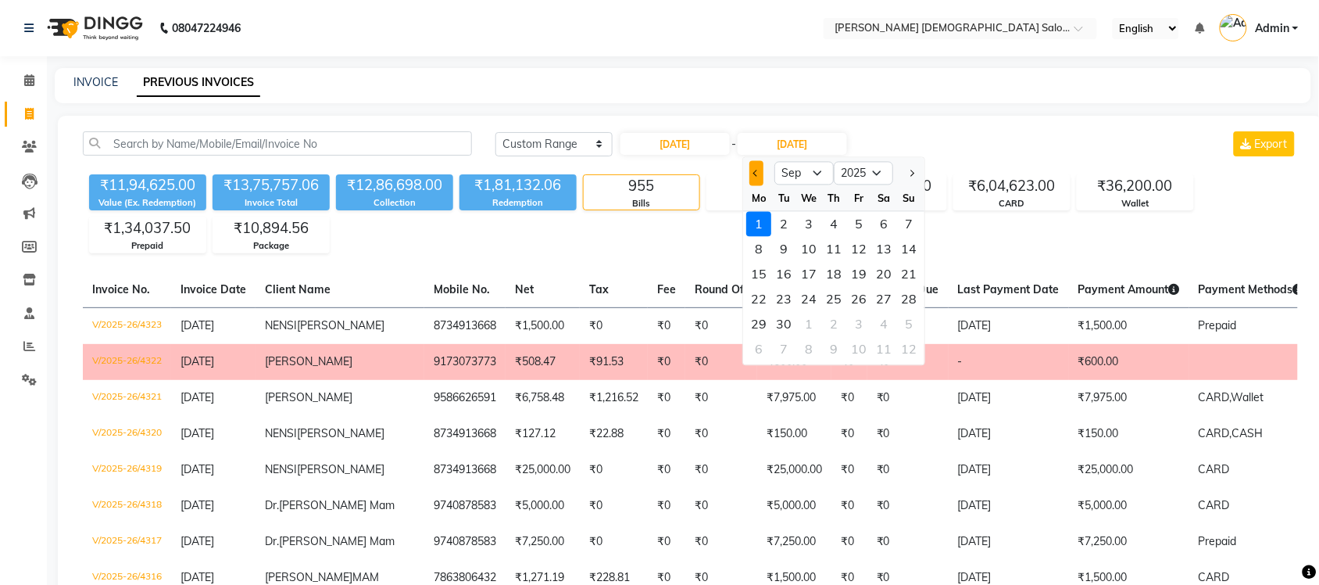
click at [758, 170] on span "Previous month" at bounding box center [756, 173] width 6 height 6
select select "8"
click at [903, 321] on div "31" at bounding box center [909, 324] width 25 height 25
type input "[DATE]"
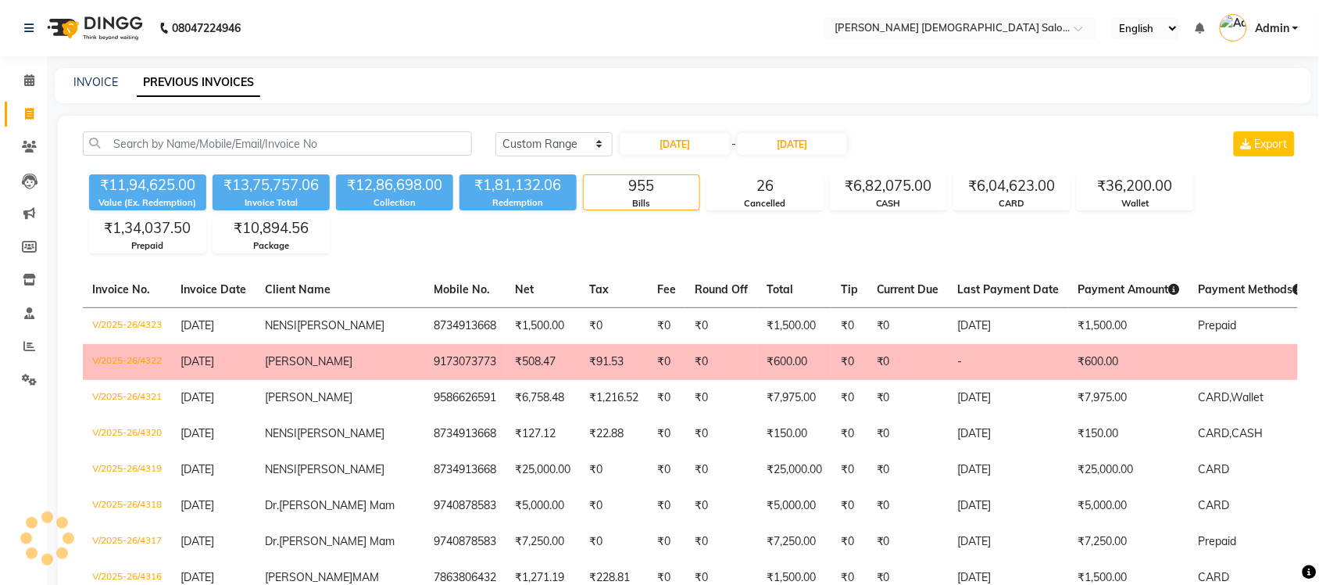
click at [28, 342] on icon at bounding box center [29, 346] width 12 height 12
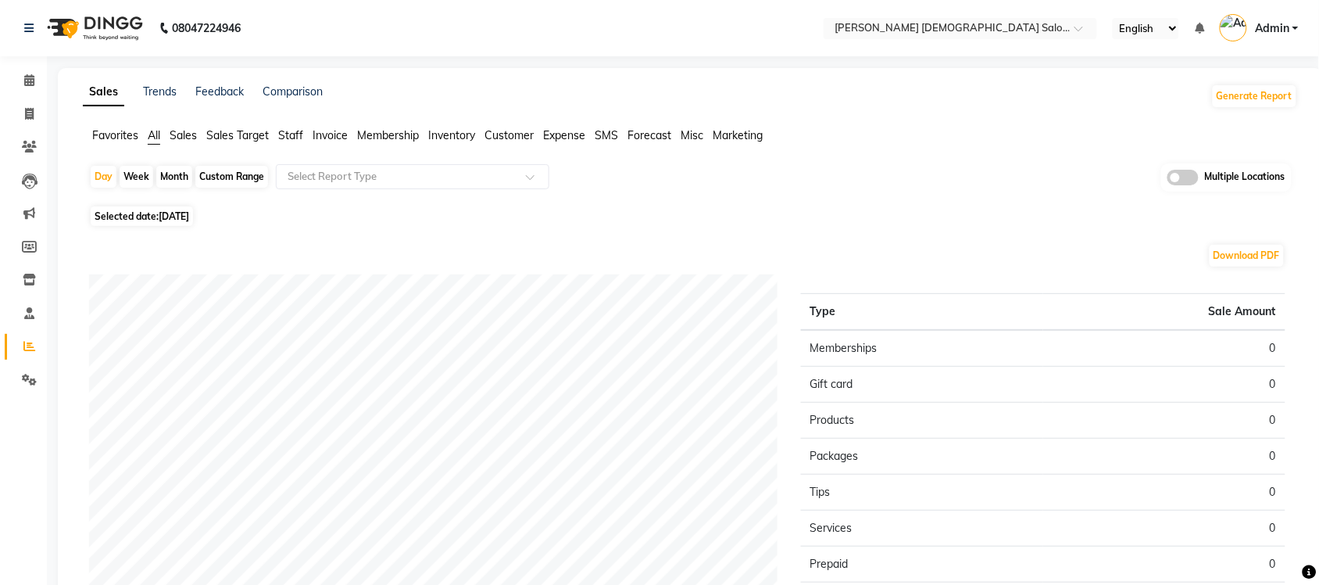
click at [1184, 184] on span at bounding box center [1183, 178] width 31 height 16
click at [1168, 180] on input "checkbox" at bounding box center [1168, 180] width 0 height 0
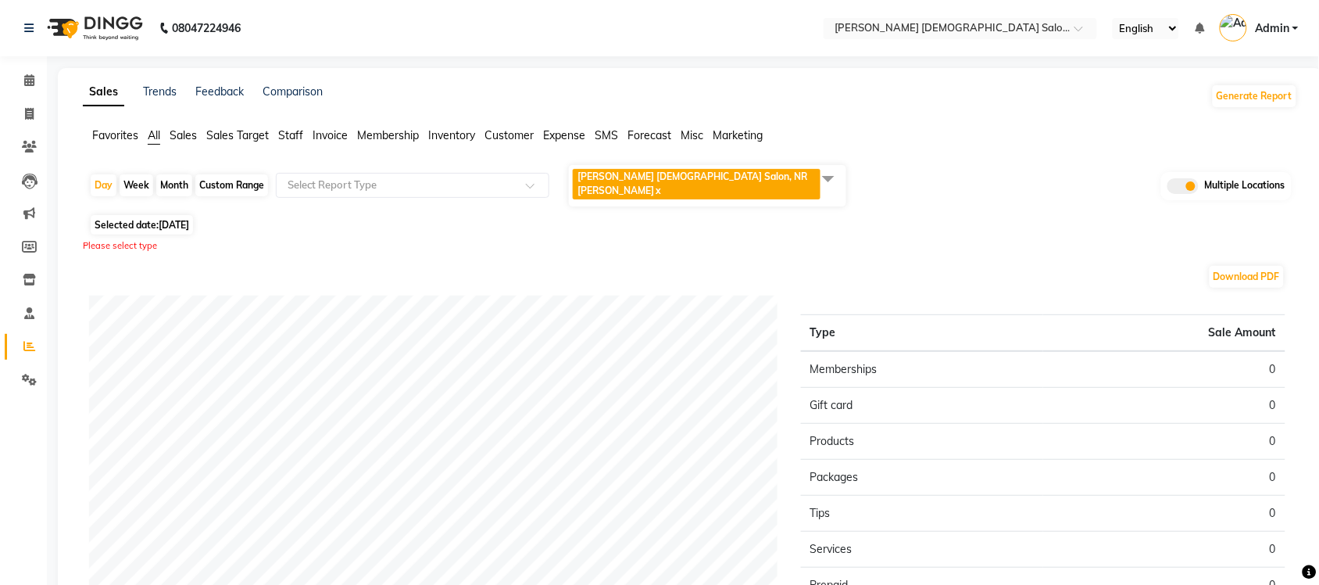
click at [823, 174] on span at bounding box center [828, 178] width 31 height 30
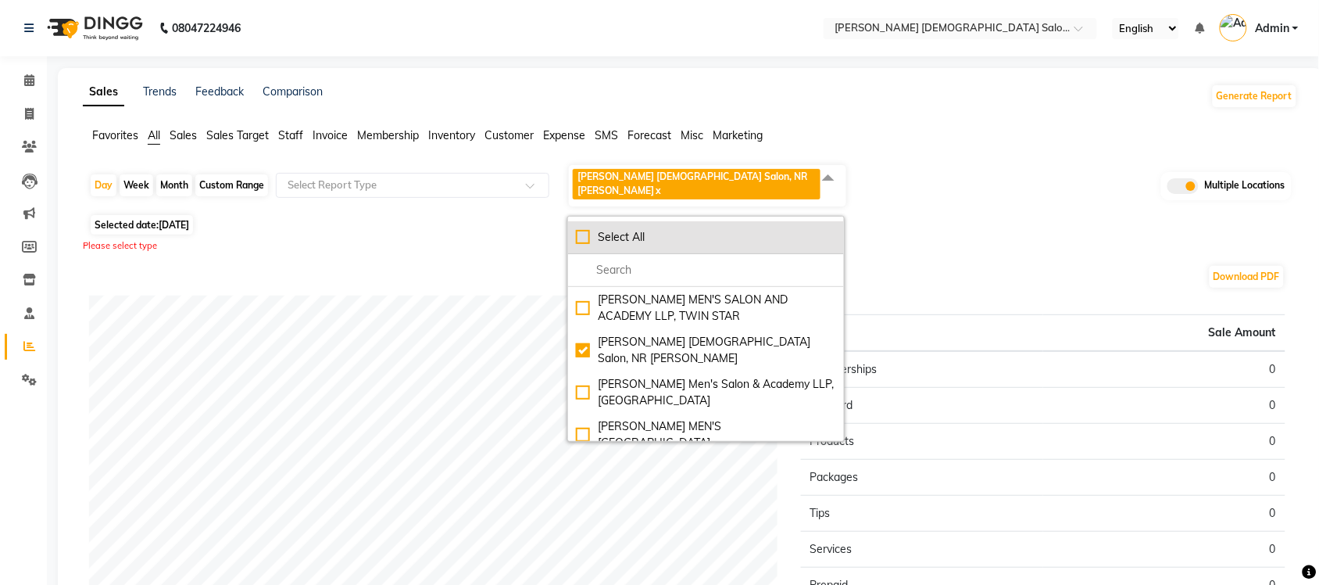
click at [583, 233] on li "Select All" at bounding box center [706, 237] width 276 height 33
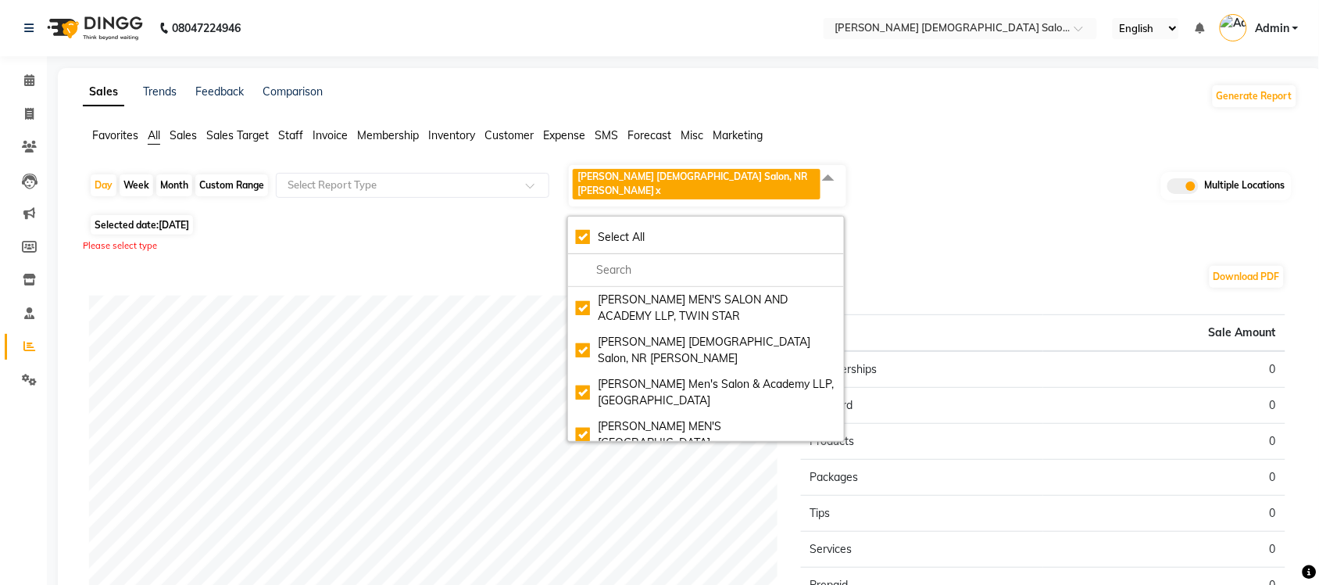
checkbox input "true"
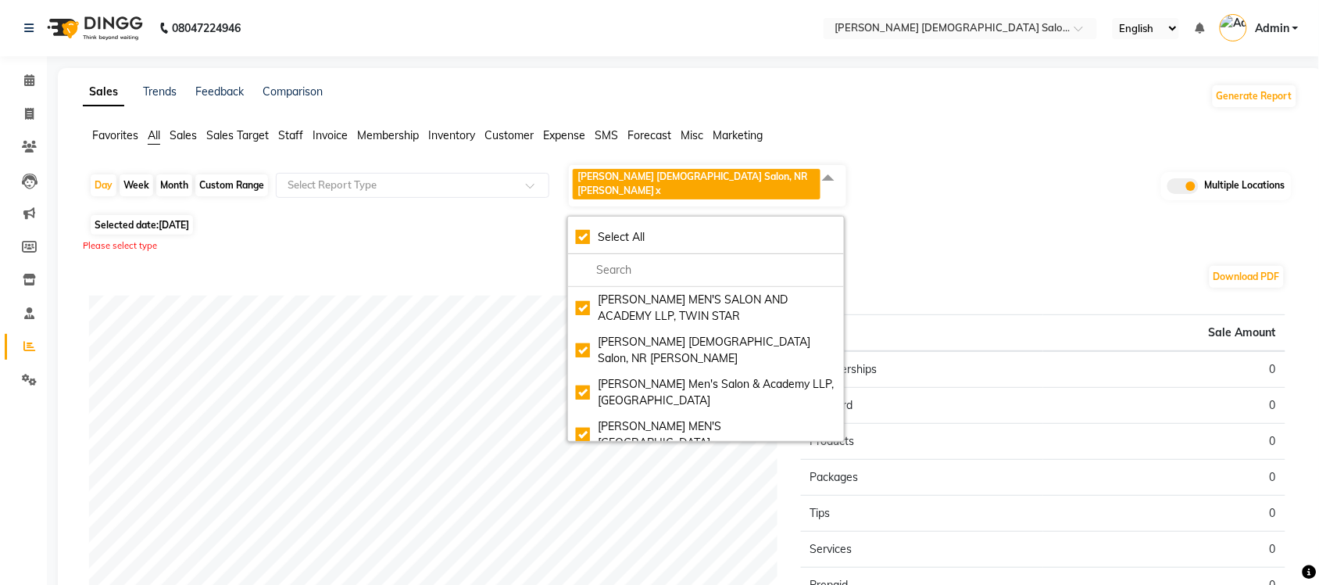
checkbox input "true"
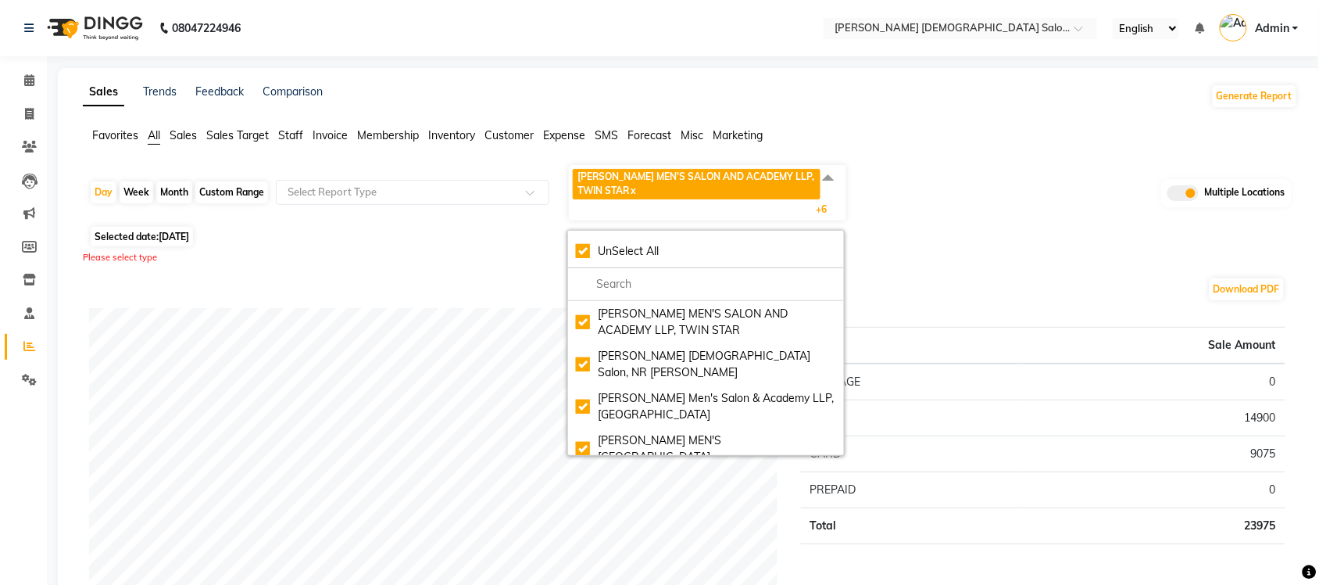
click at [258, 193] on div "Custom Range" at bounding box center [231, 192] width 73 height 22
select select "9"
select select "2025"
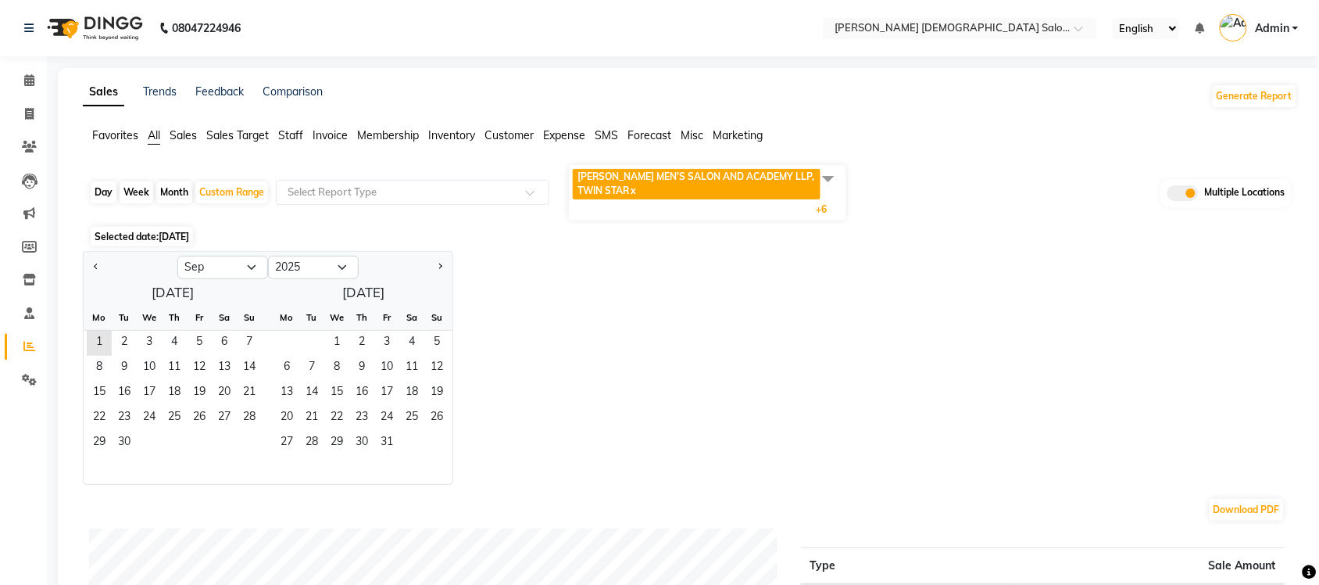
click at [103, 267] on div at bounding box center [131, 267] width 94 height 25
click at [96, 268] on span "Previous month" at bounding box center [96, 265] width 5 height 5
select select "8"
click at [199, 345] on span "1" at bounding box center [199, 343] width 25 height 25
click at [246, 436] on span "31" at bounding box center [249, 443] width 25 height 25
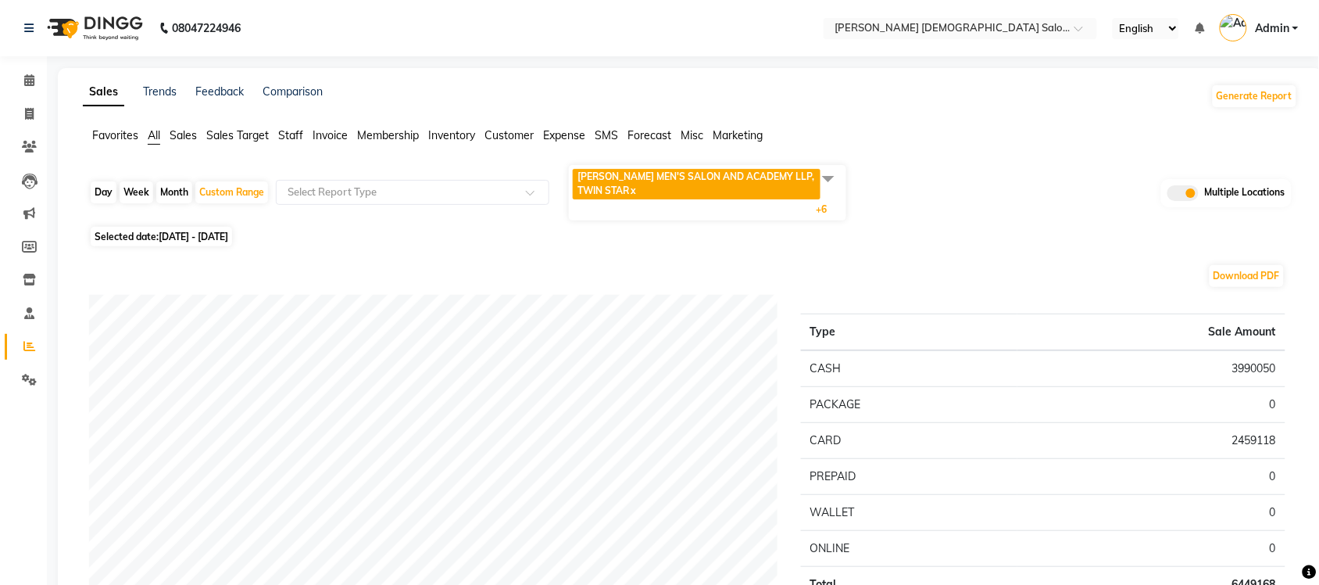
click at [955, 209] on div "Day Week Month Custom Range Select Report Type [PERSON_NAME] MEN'S SALON AND AC…" at bounding box center [690, 192] width 1203 height 59
click at [31, 111] on icon at bounding box center [29, 114] width 9 height 12
select select "service"
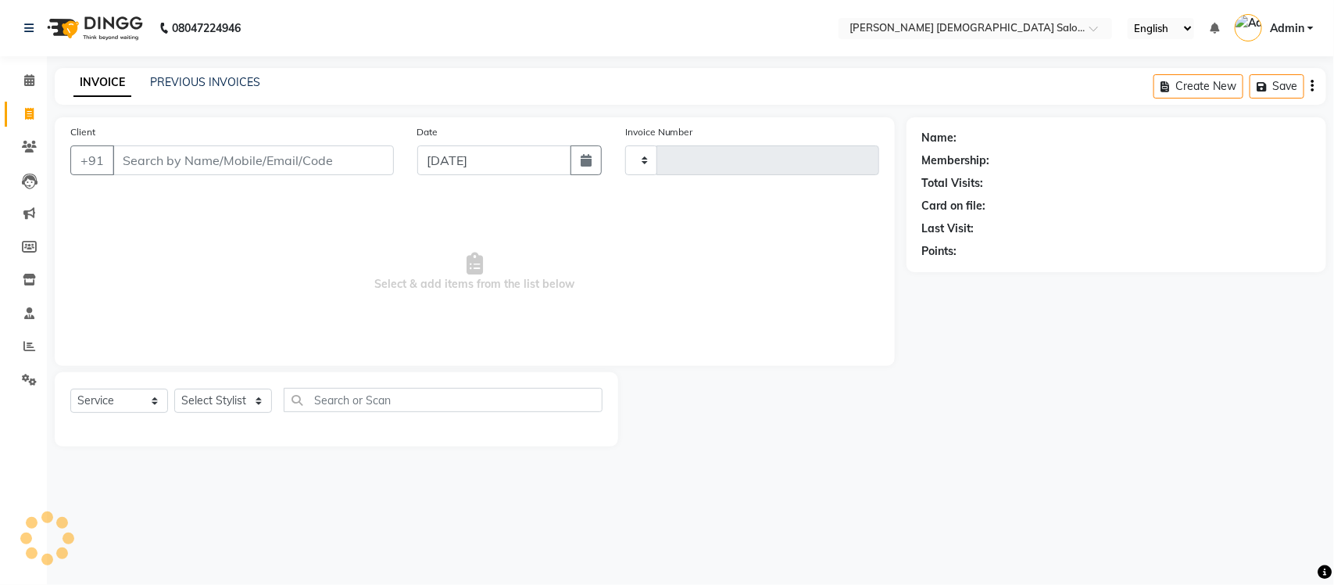
type input "4324"
select select "7542"
select select "membership"
click at [213, 84] on link "PREVIOUS INVOICES" at bounding box center [205, 82] width 110 height 14
